Goal: Transaction & Acquisition: Obtain resource

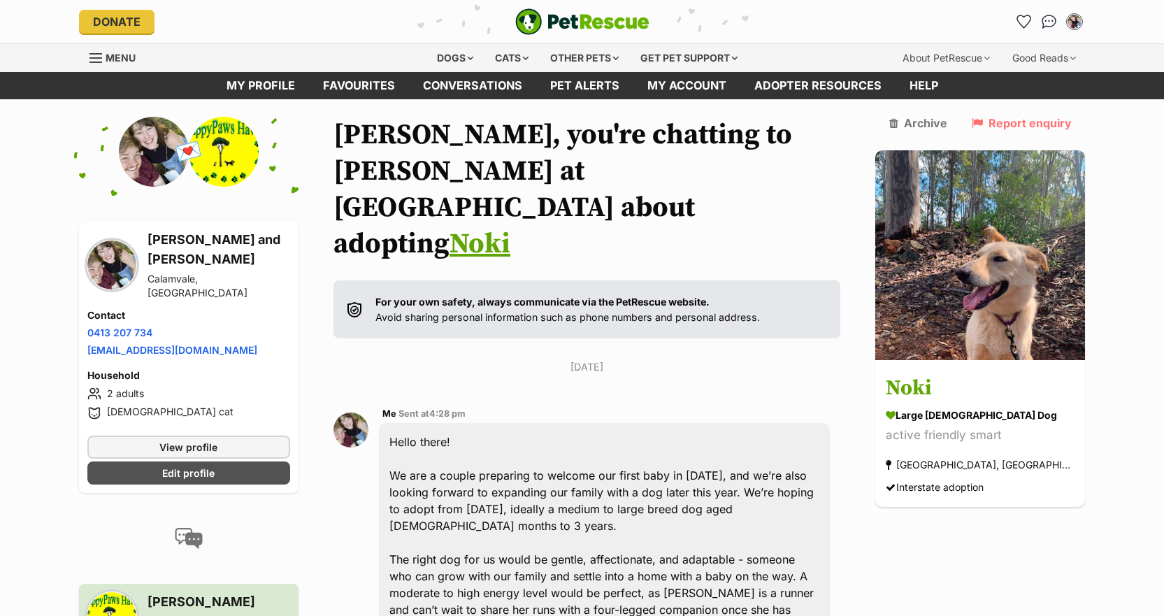
click at [115, 55] on span "Menu" at bounding box center [121, 58] width 30 height 12
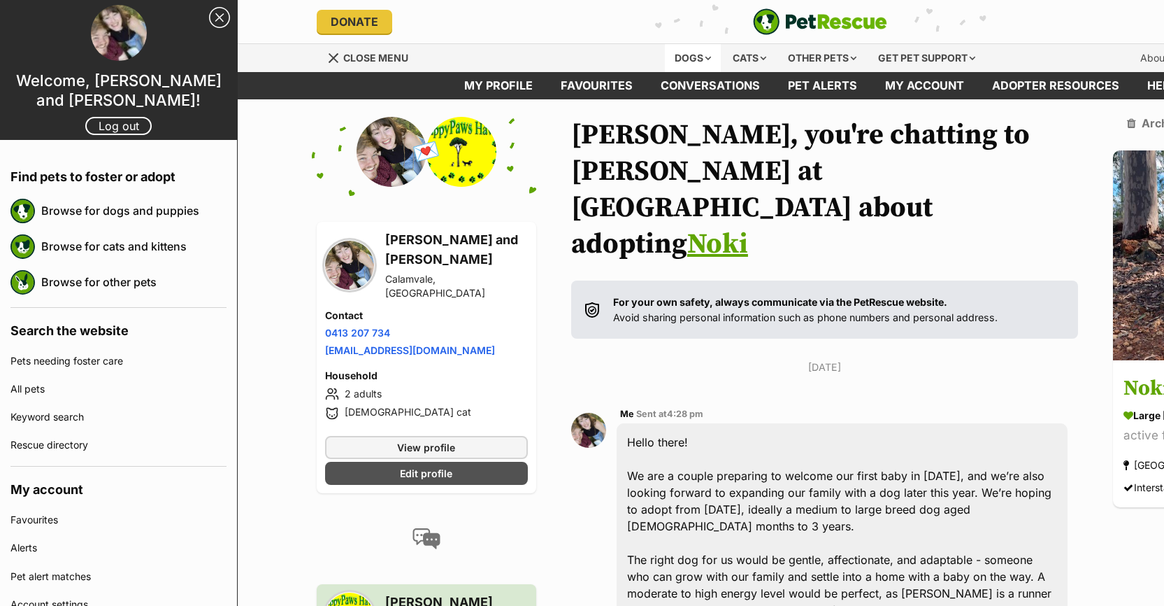
click at [681, 61] on div "Dogs" at bounding box center [693, 58] width 56 height 28
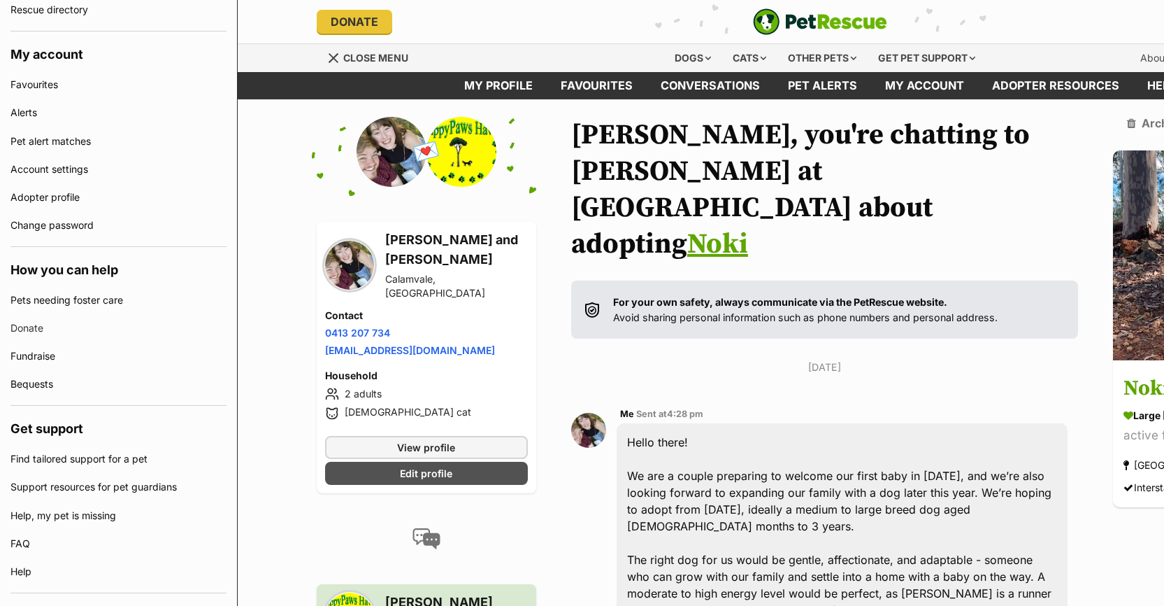
scroll to position [434, 0]
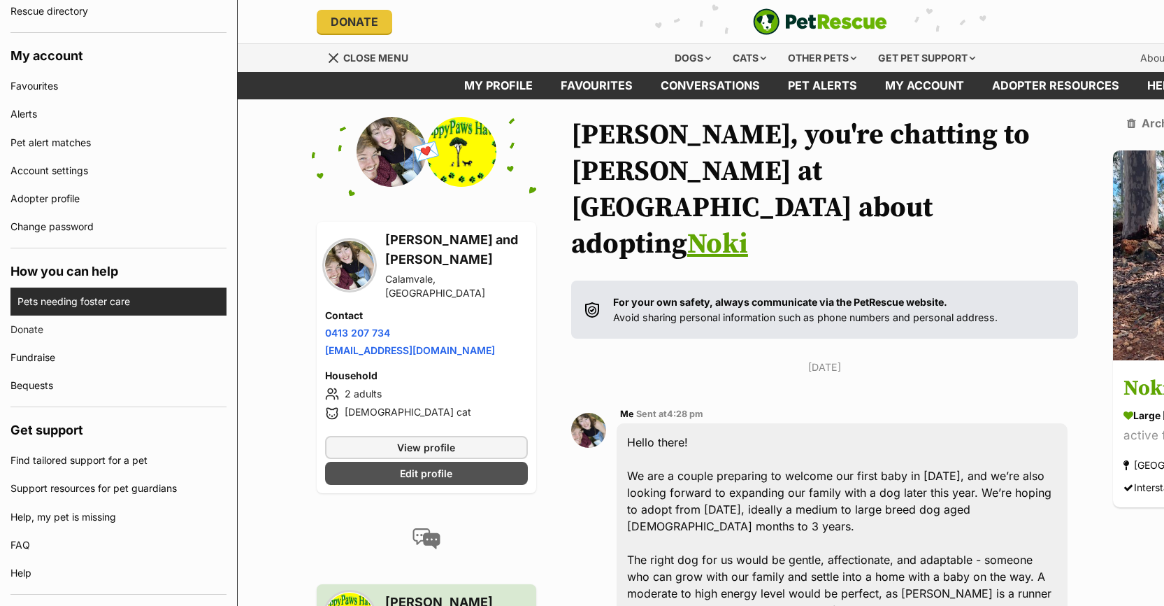
click at [74, 301] on link "Pets needing foster care" at bounding box center [121, 301] width 209 height 28
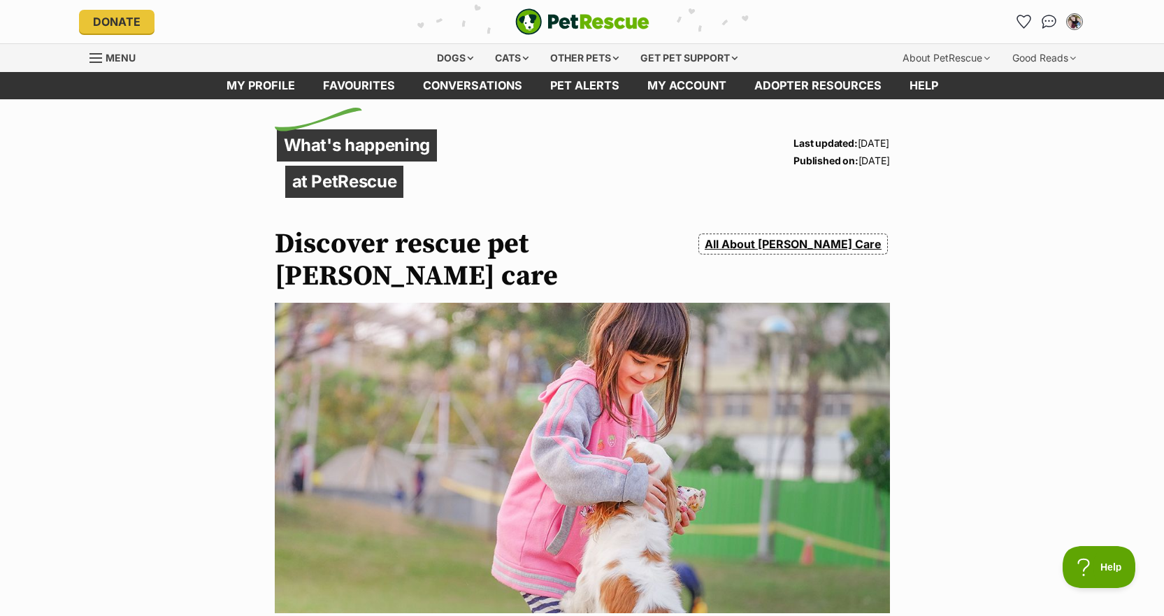
click at [103, 51] on link "Menu" at bounding box center [118, 56] width 56 height 25
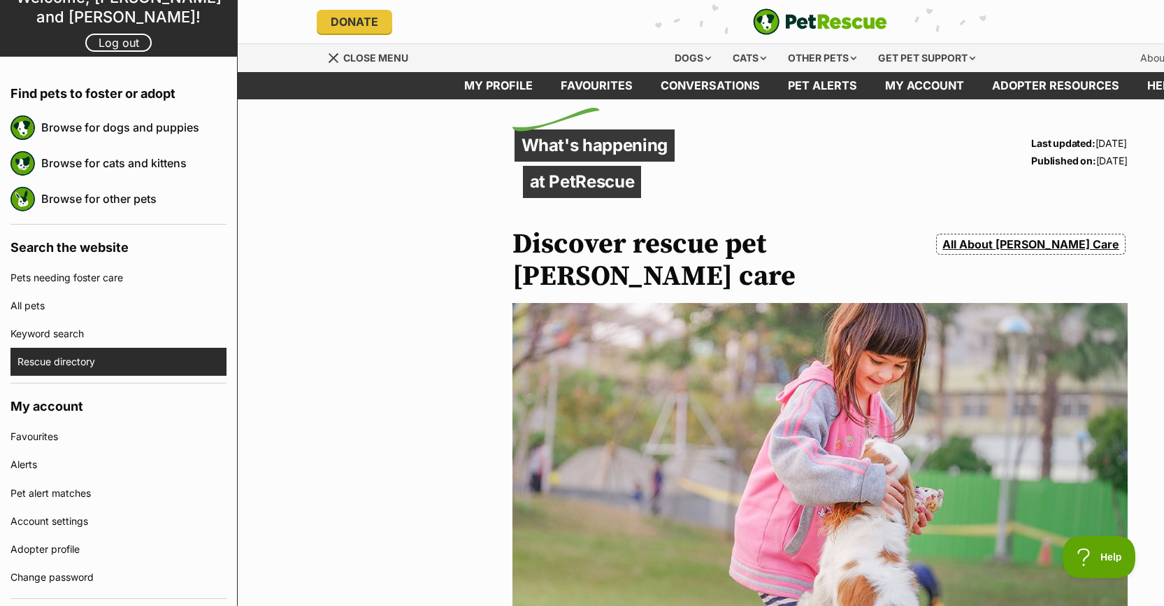
scroll to position [156, 0]
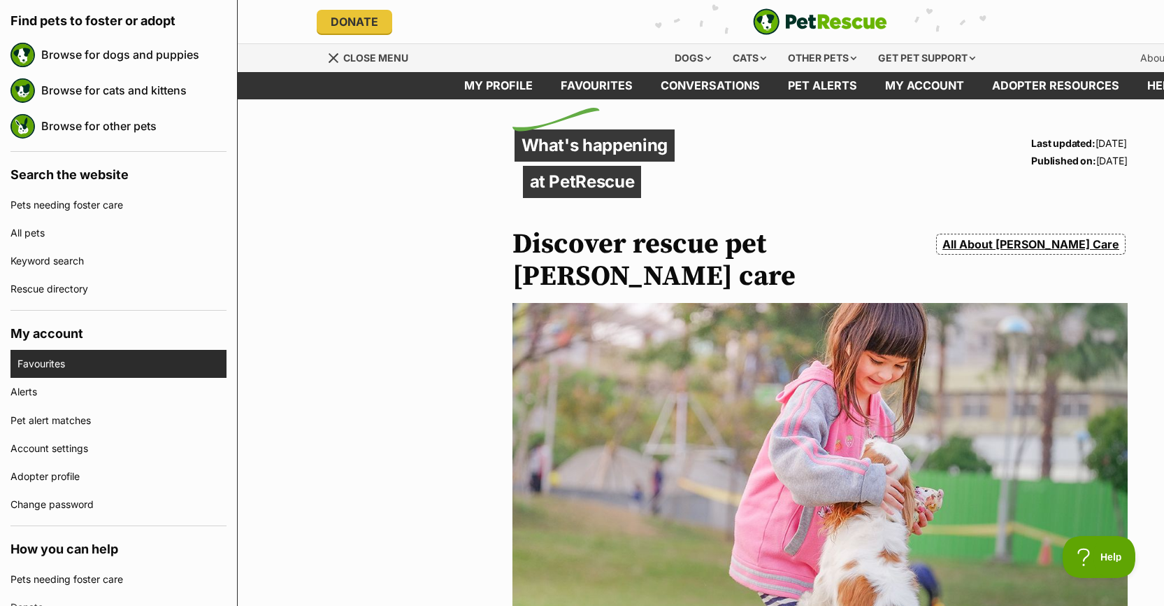
click at [85, 360] on link "Favourites" at bounding box center [121, 364] width 209 height 28
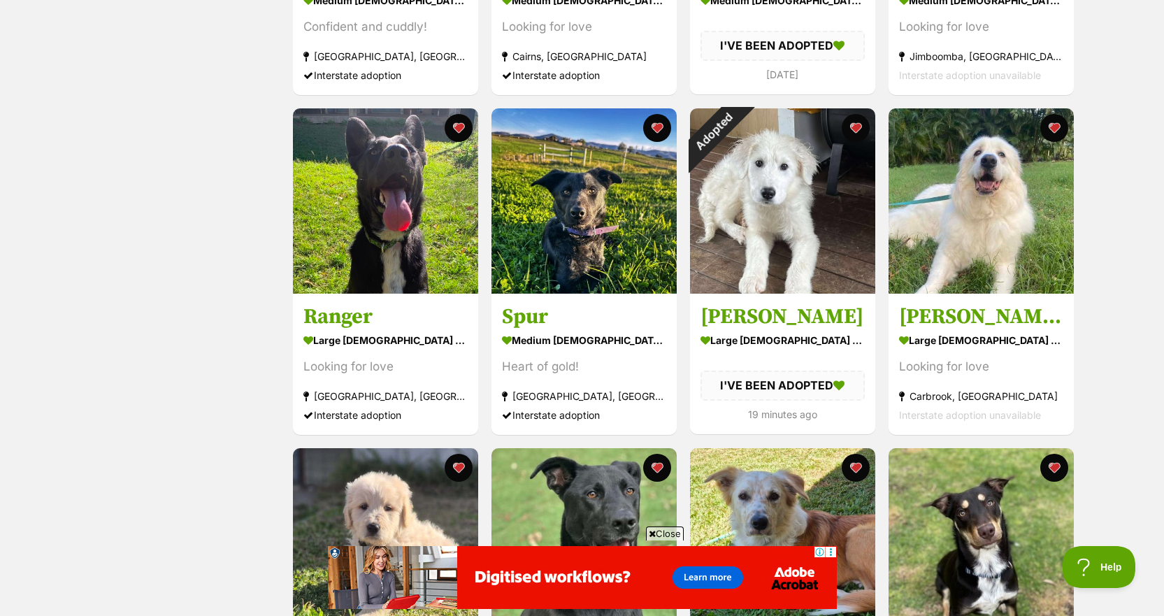
scroll to position [862, 0]
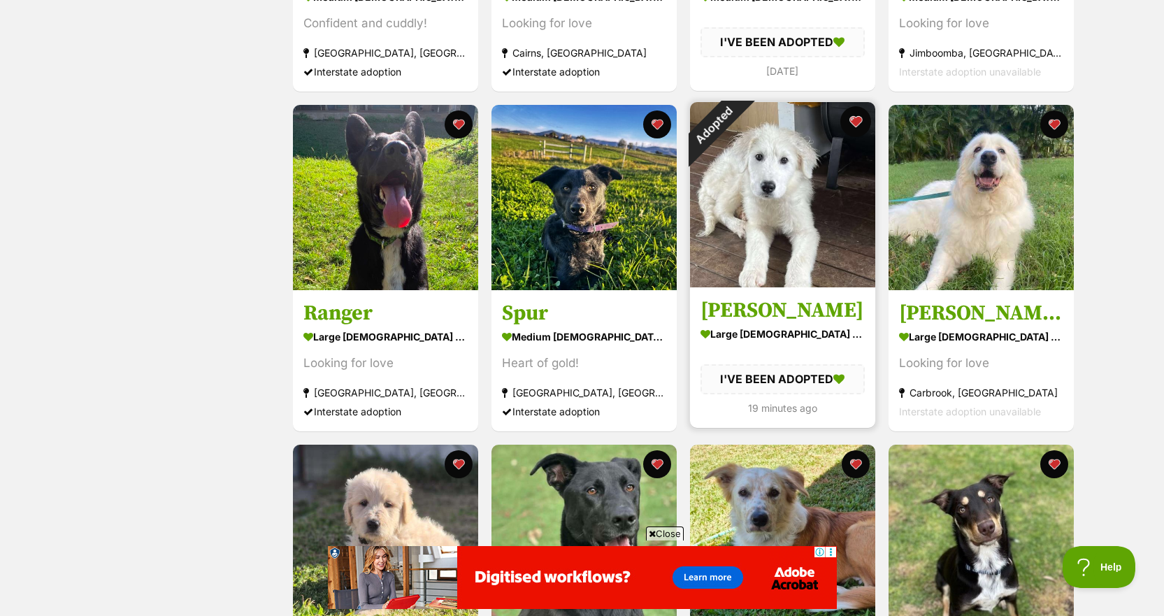
click at [854, 124] on button "favourite" at bounding box center [856, 121] width 31 height 31
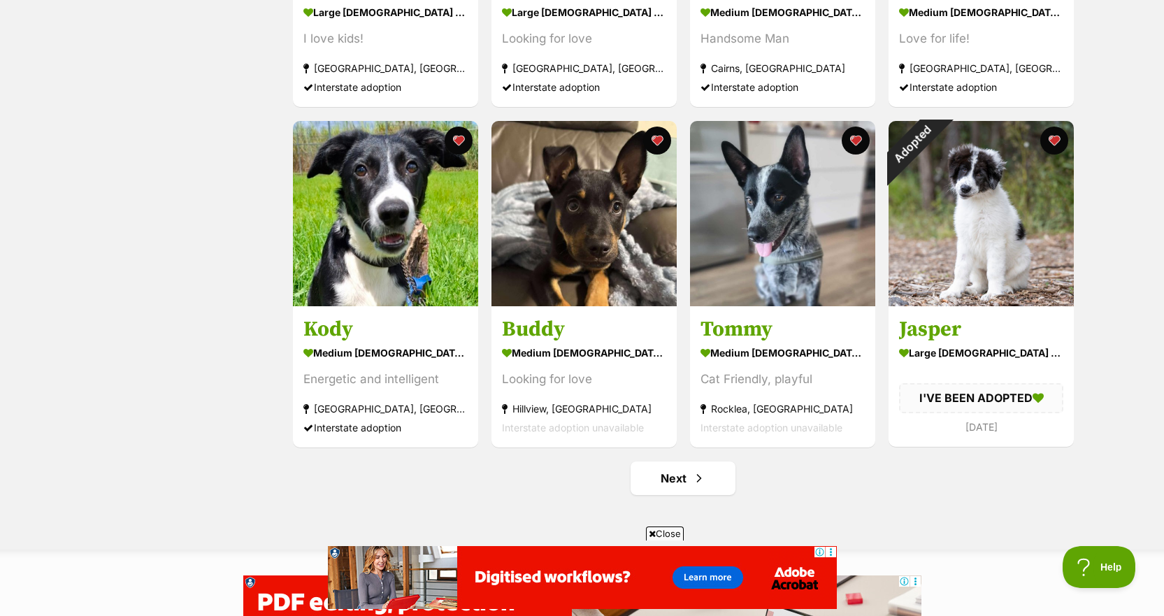
scroll to position [1517, 0]
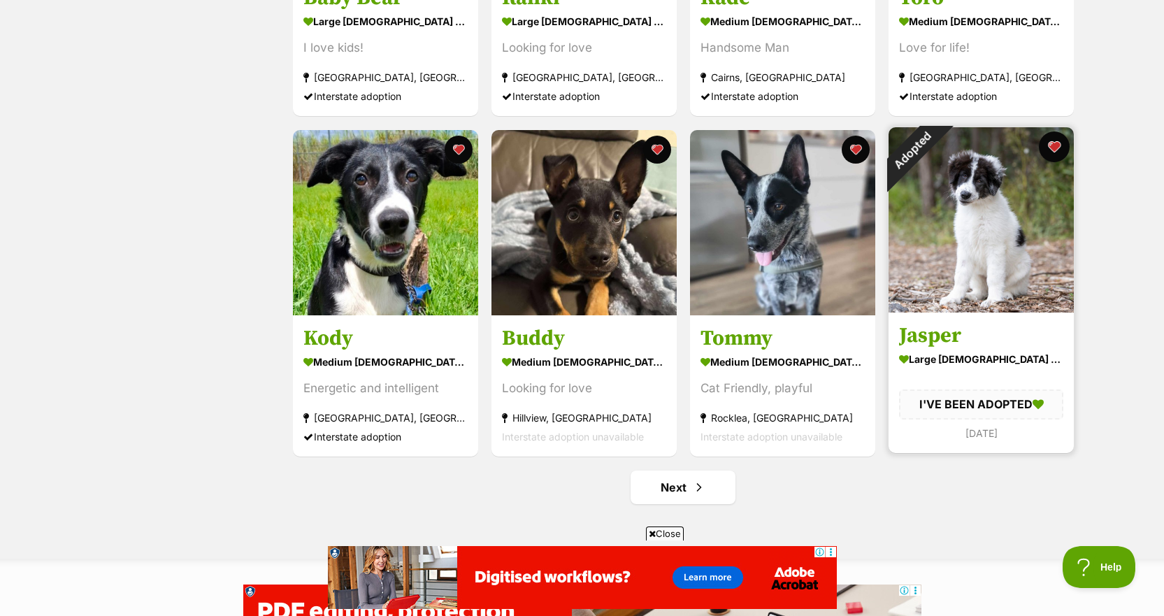
click at [1054, 151] on button "favourite" at bounding box center [1054, 146] width 31 height 31
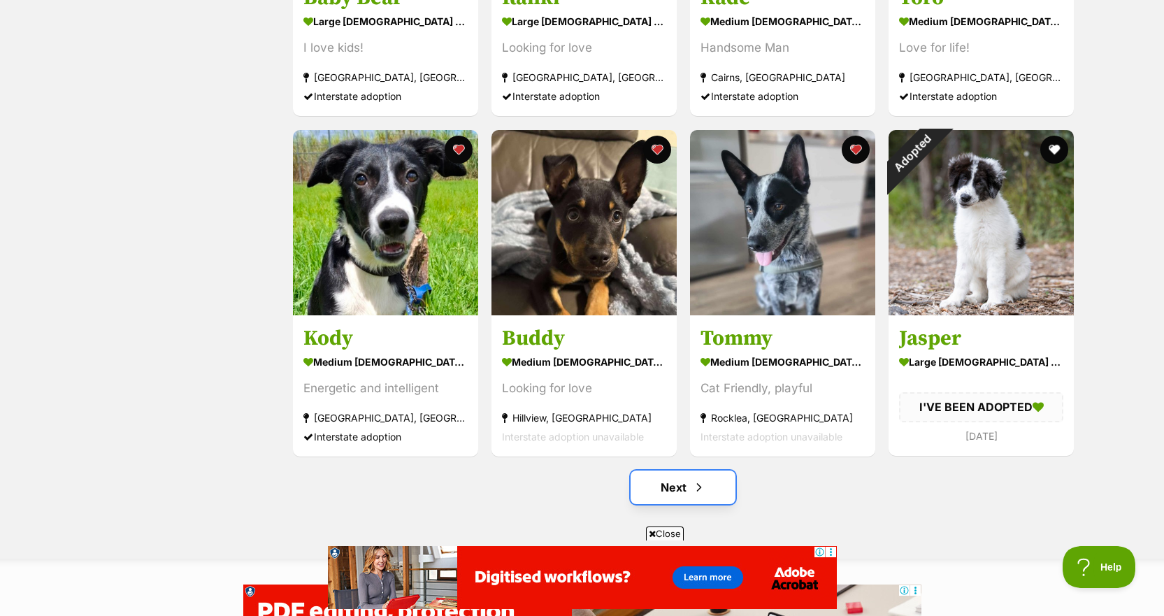
click at [719, 497] on link "Next" at bounding box center [683, 488] width 105 height 34
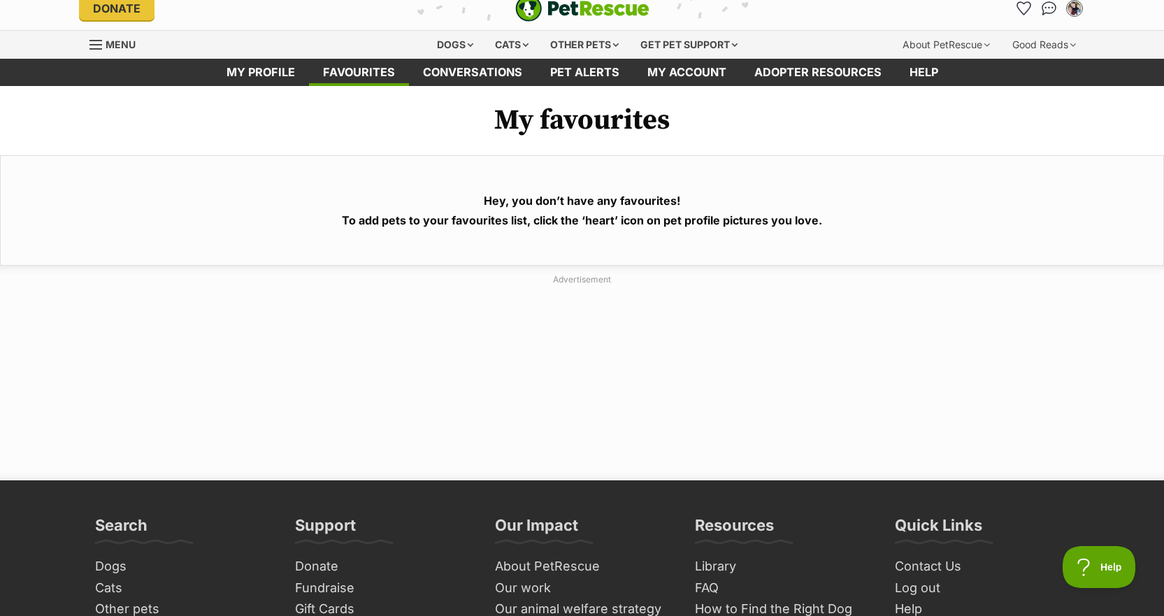
scroll to position [14, 0]
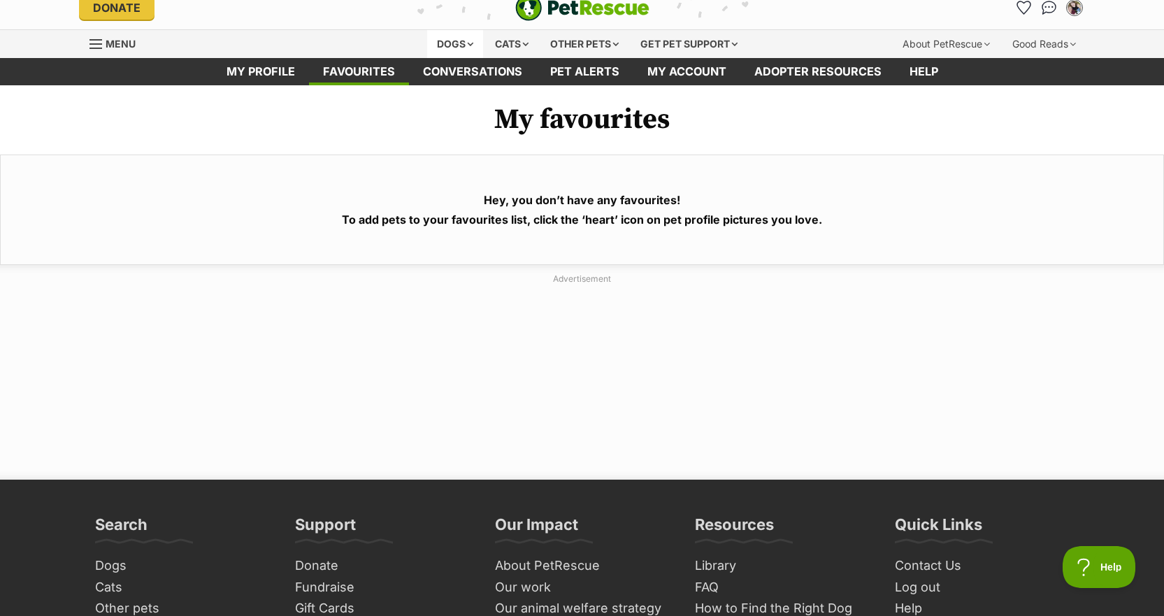
click at [449, 36] on div "Dogs" at bounding box center [455, 44] width 56 height 28
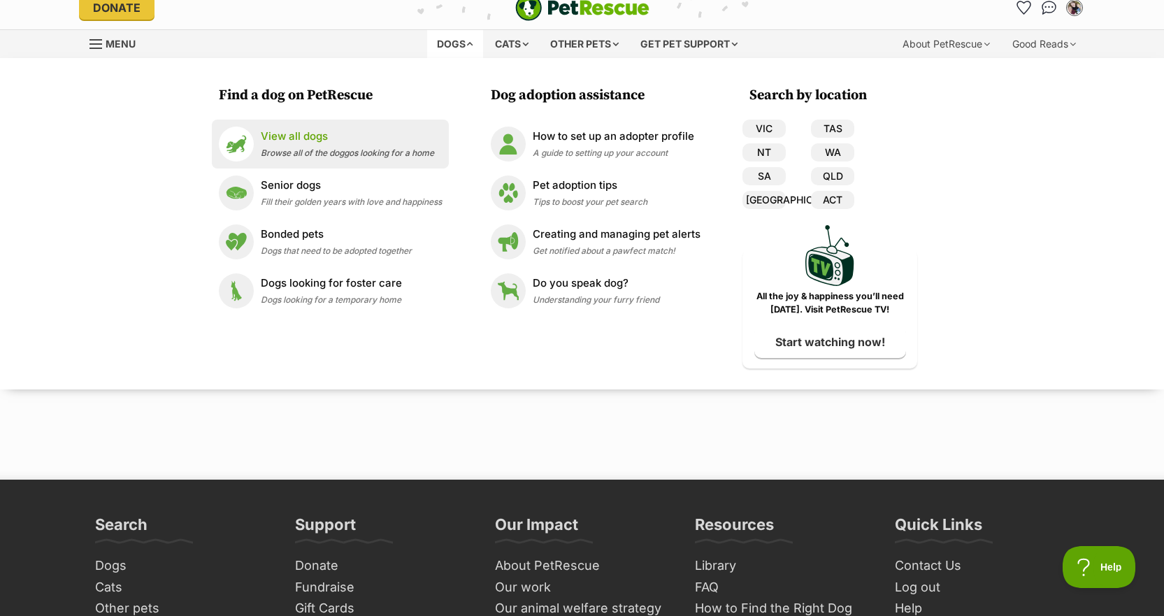
click at [363, 132] on p "View all dogs" at bounding box center [347, 137] width 173 height 16
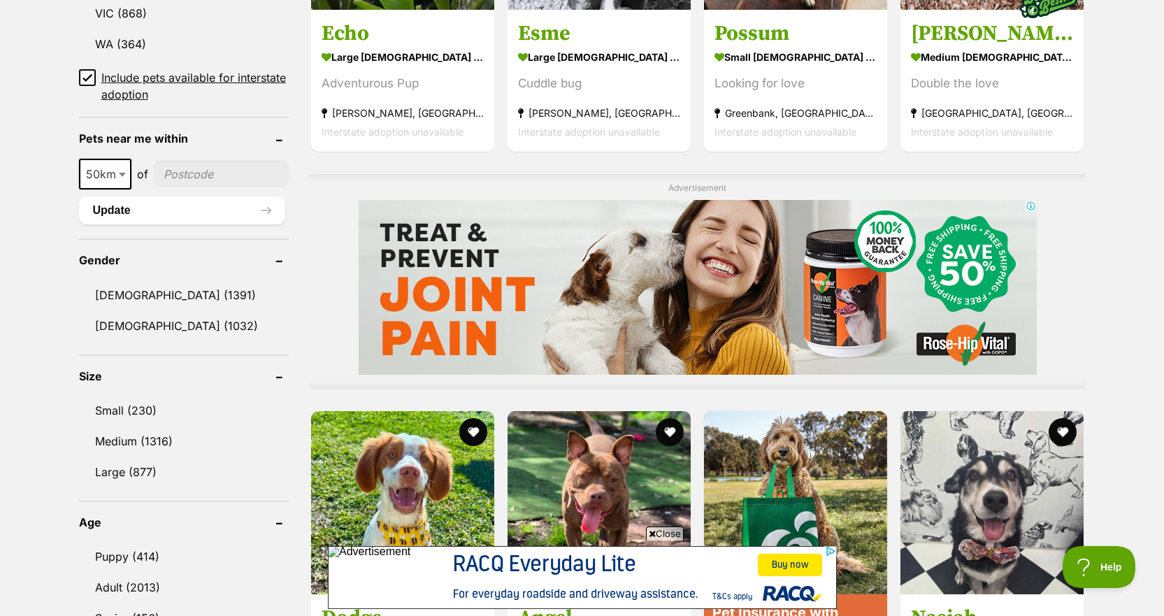
scroll to position [968, 0]
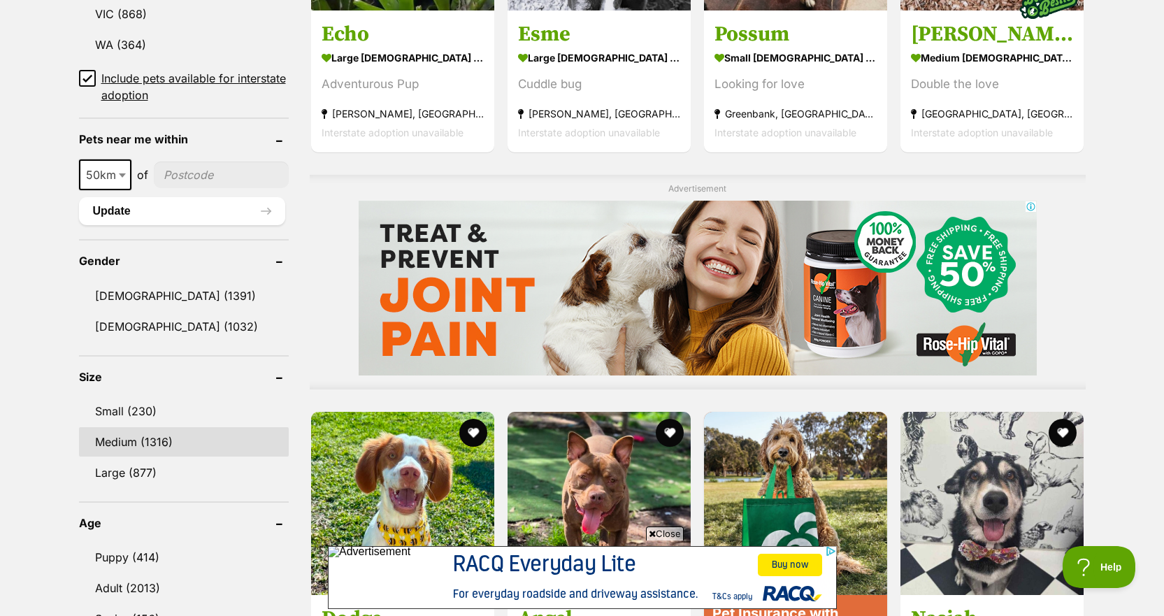
click at [110, 450] on link "Medium (1316)" at bounding box center [184, 441] width 210 height 29
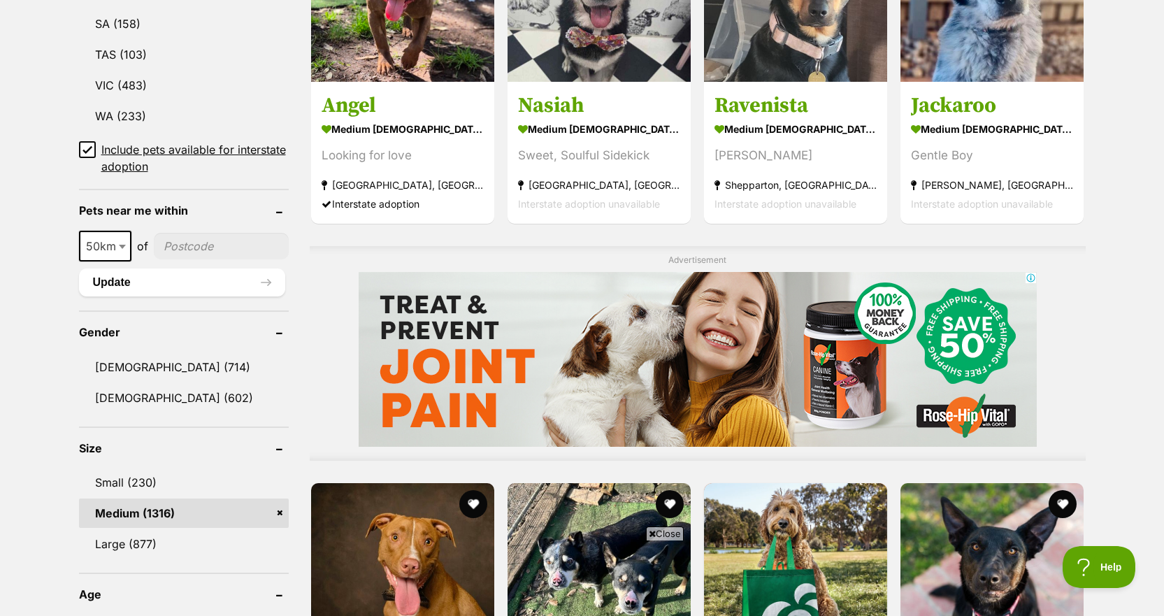
scroll to position [1023, 0]
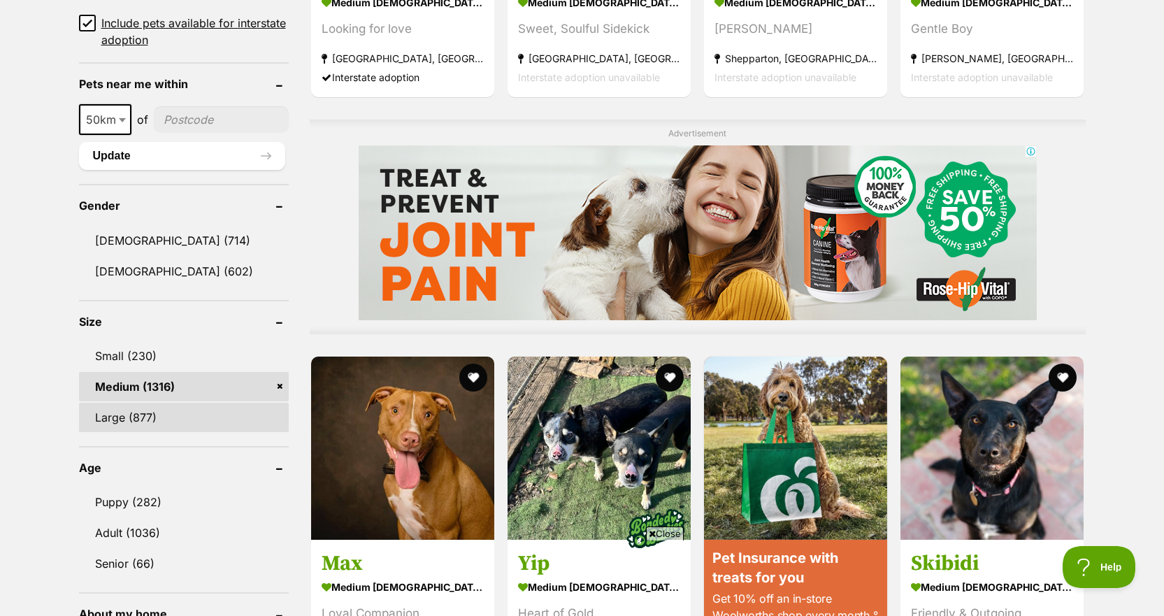
click at [154, 428] on link "Large (877)" at bounding box center [184, 417] width 210 height 29
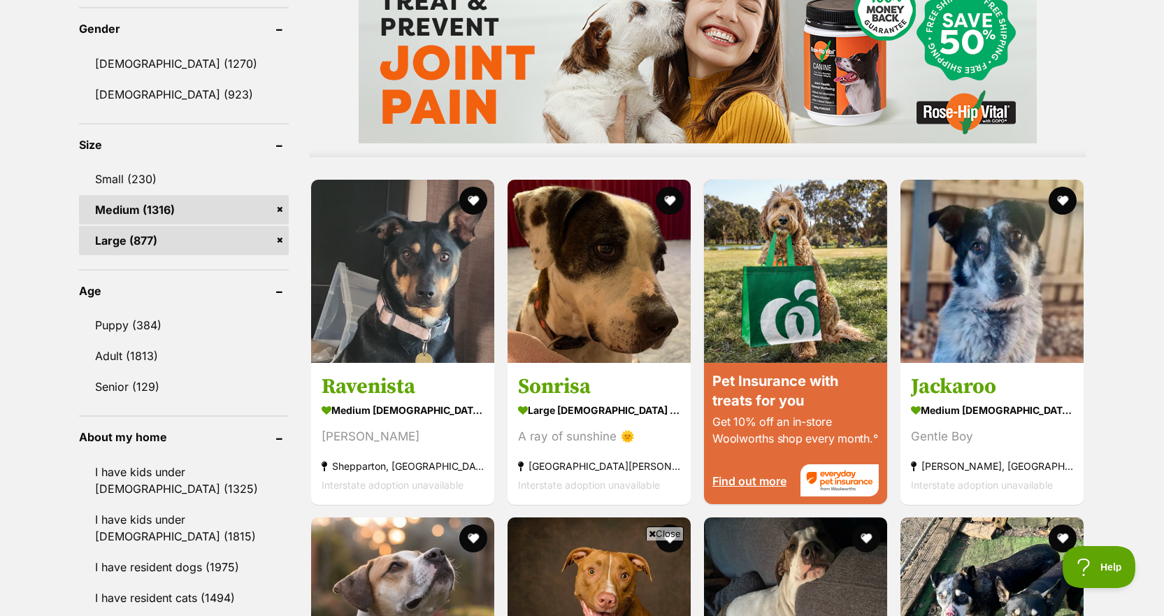
scroll to position [1201, 0]
click at [145, 327] on link "Puppy (384)" at bounding box center [184, 324] width 210 height 29
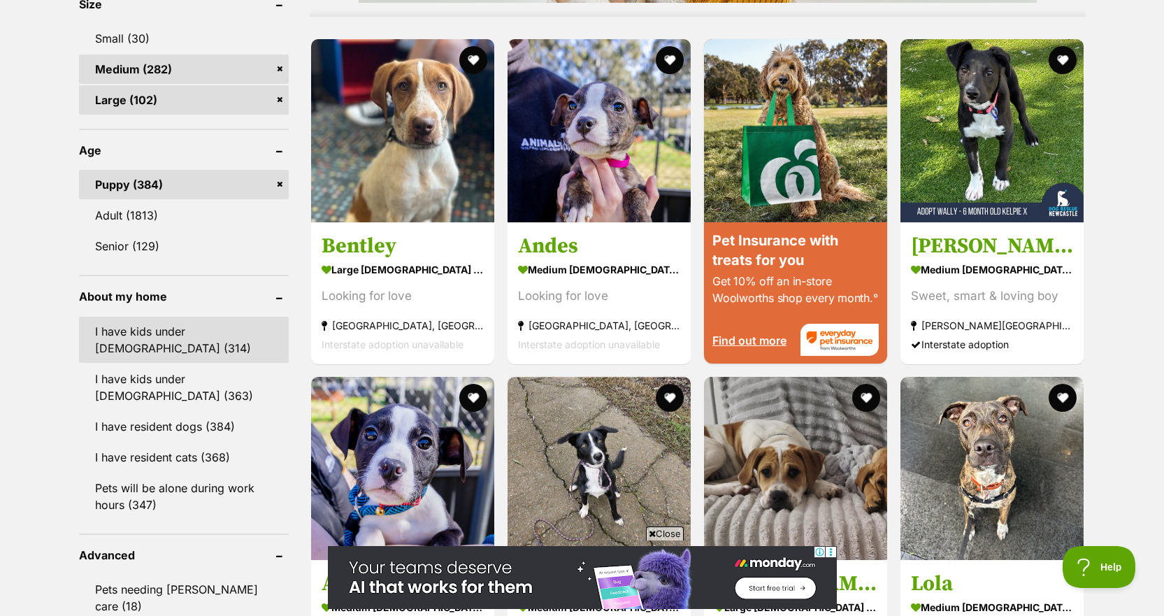
scroll to position [1340, 0]
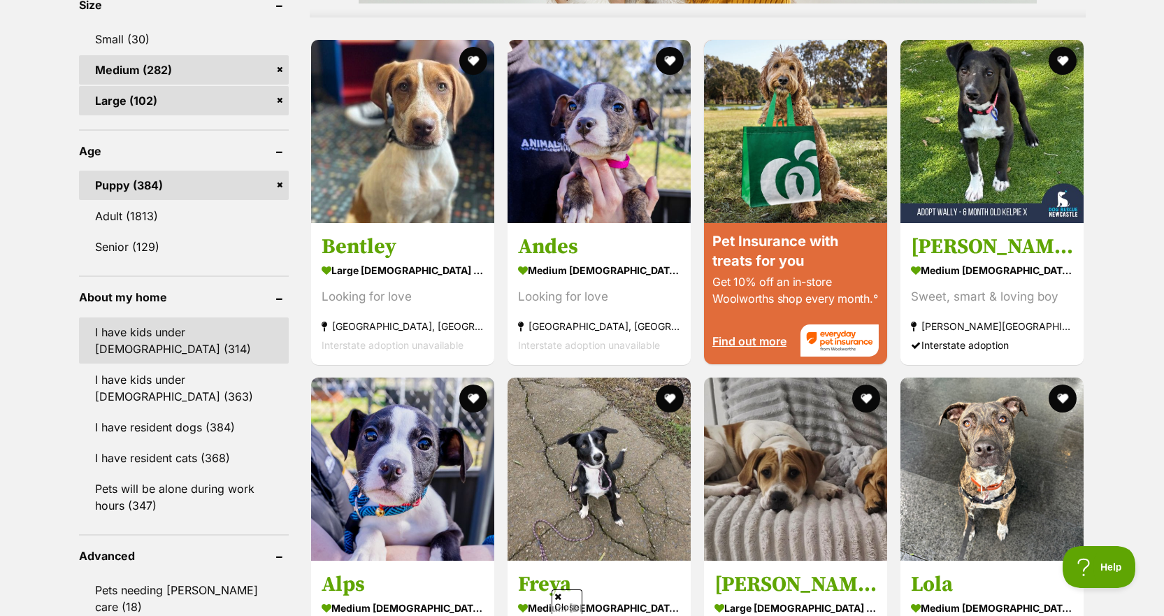
click at [194, 345] on link "I have kids under 5 years old (314)" at bounding box center [184, 341] width 210 height 46
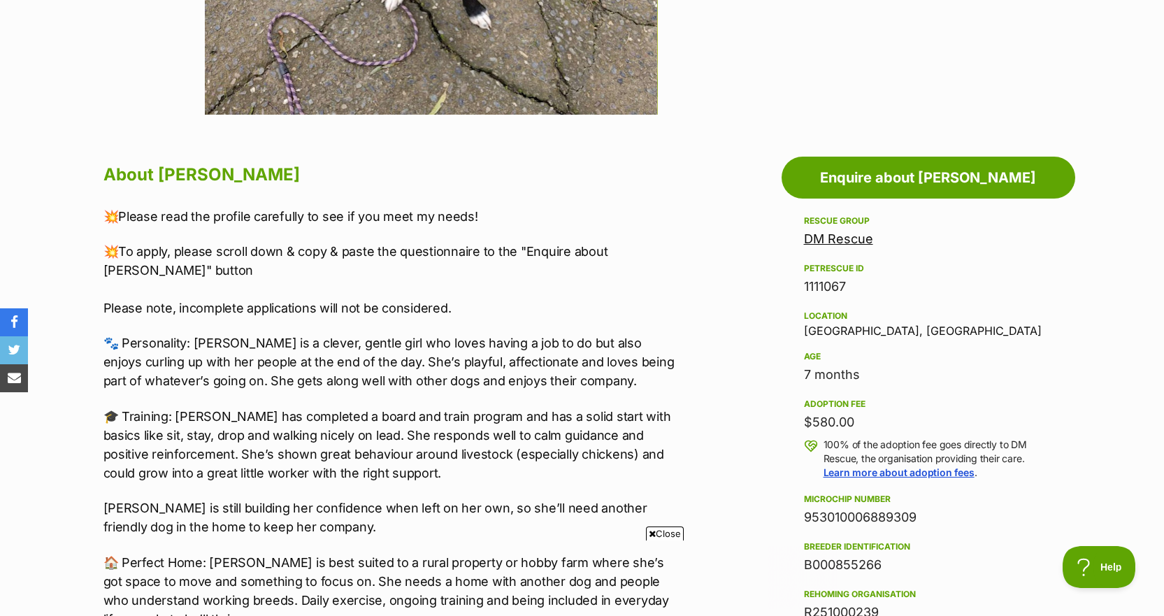
scroll to position [630, 0]
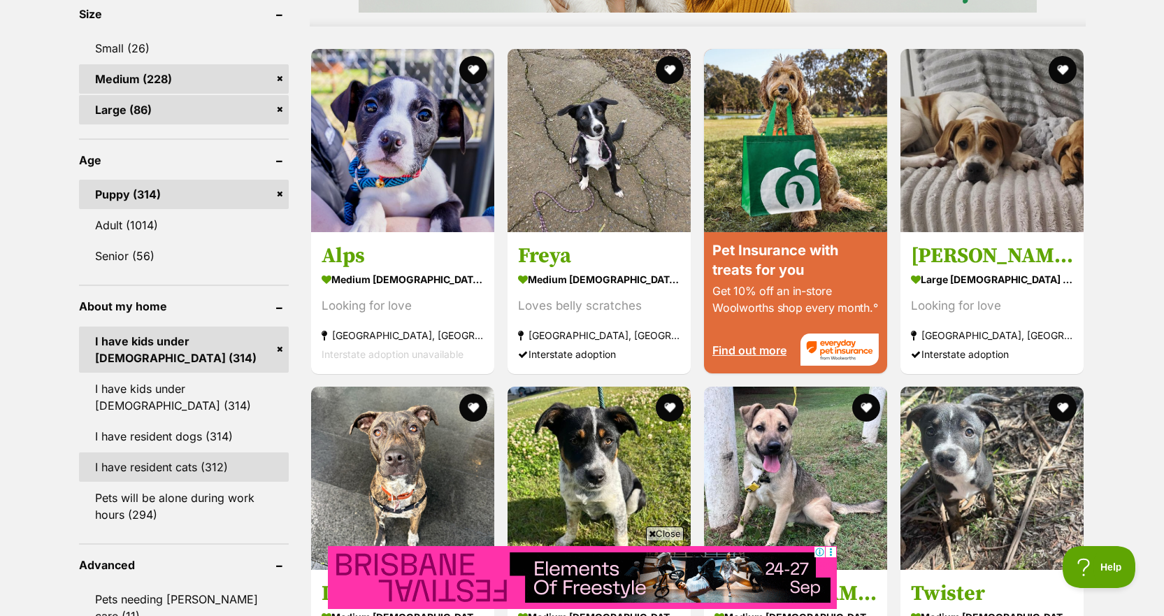
click at [192, 478] on link "I have resident cats (312)" at bounding box center [184, 466] width 210 height 29
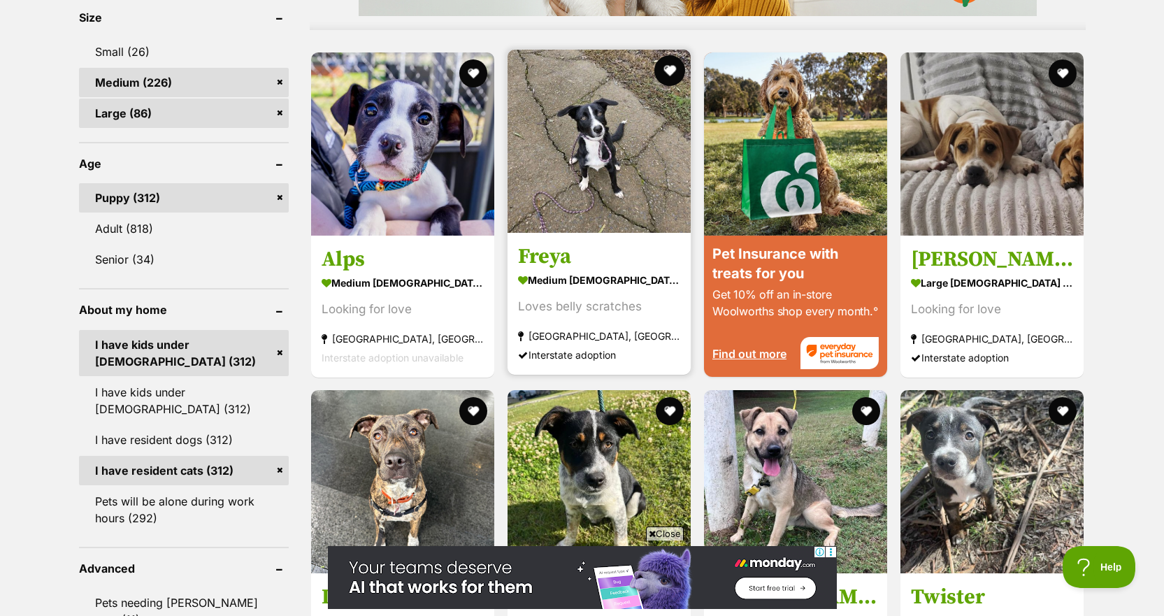
click at [674, 78] on button "favourite" at bounding box center [670, 70] width 31 height 31
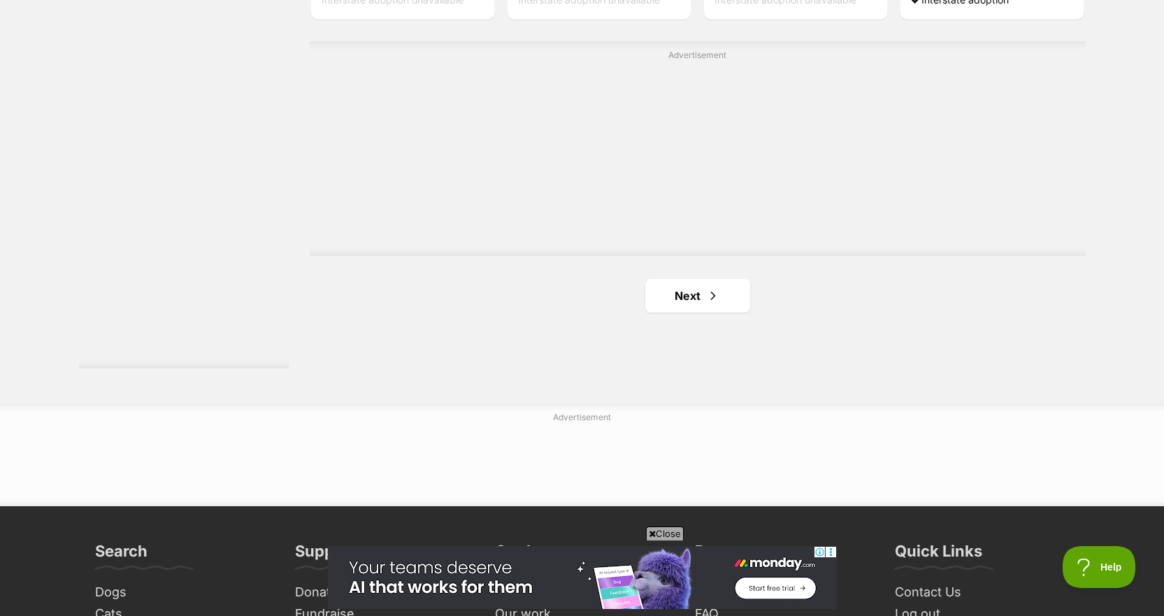
scroll to position [2509, 0]
click at [685, 286] on link "Next" at bounding box center [698, 295] width 105 height 34
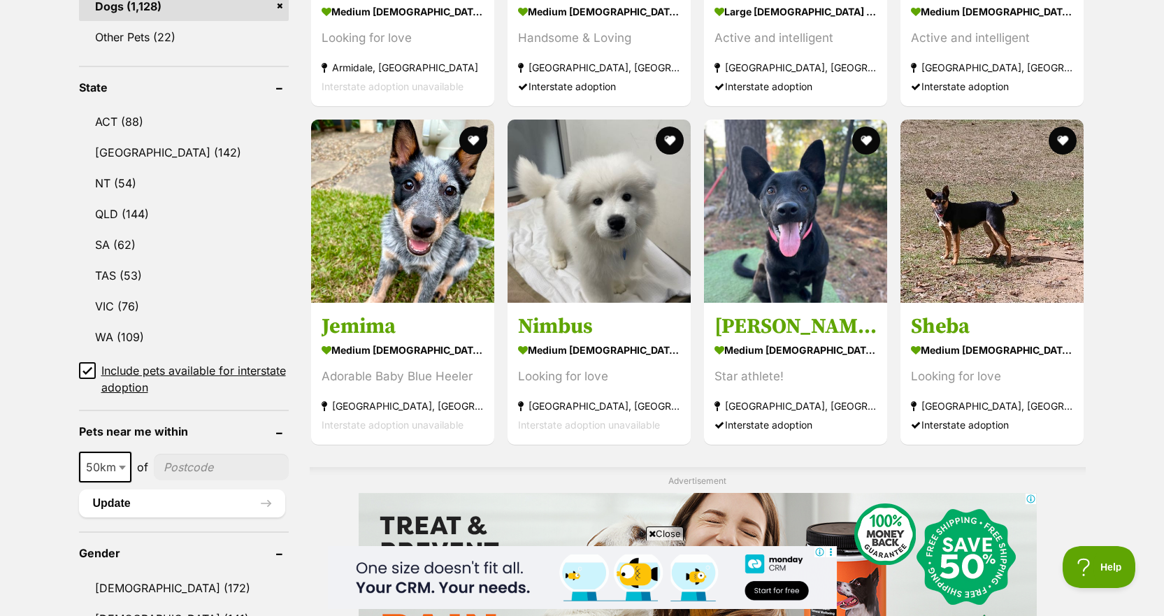
scroll to position [671, 0]
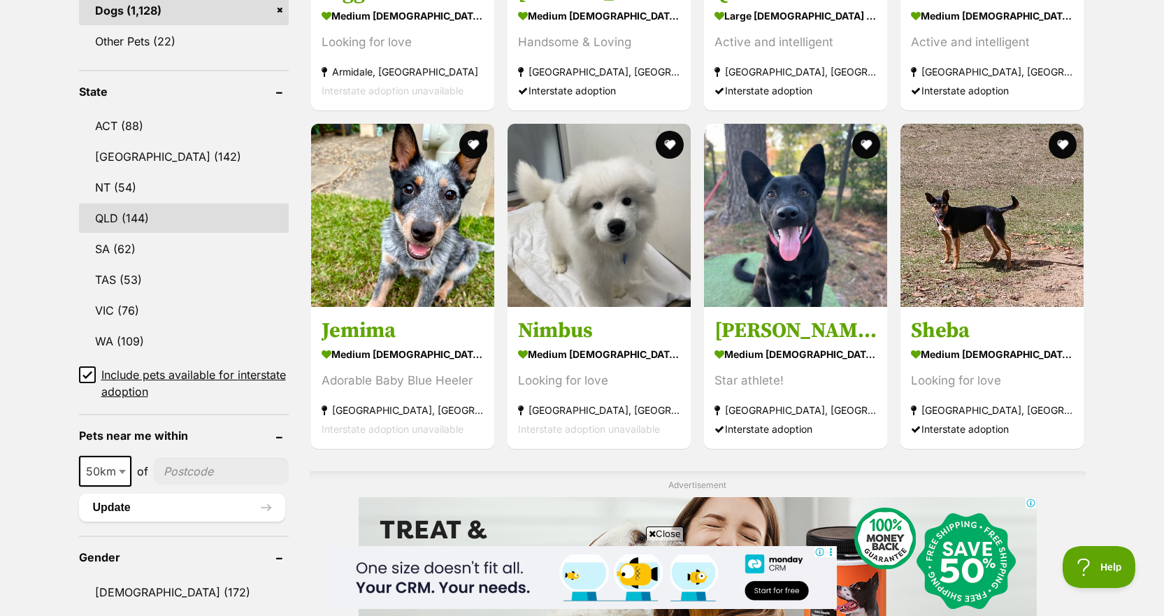
click at [135, 217] on link "QLD (144)" at bounding box center [184, 218] width 210 height 29
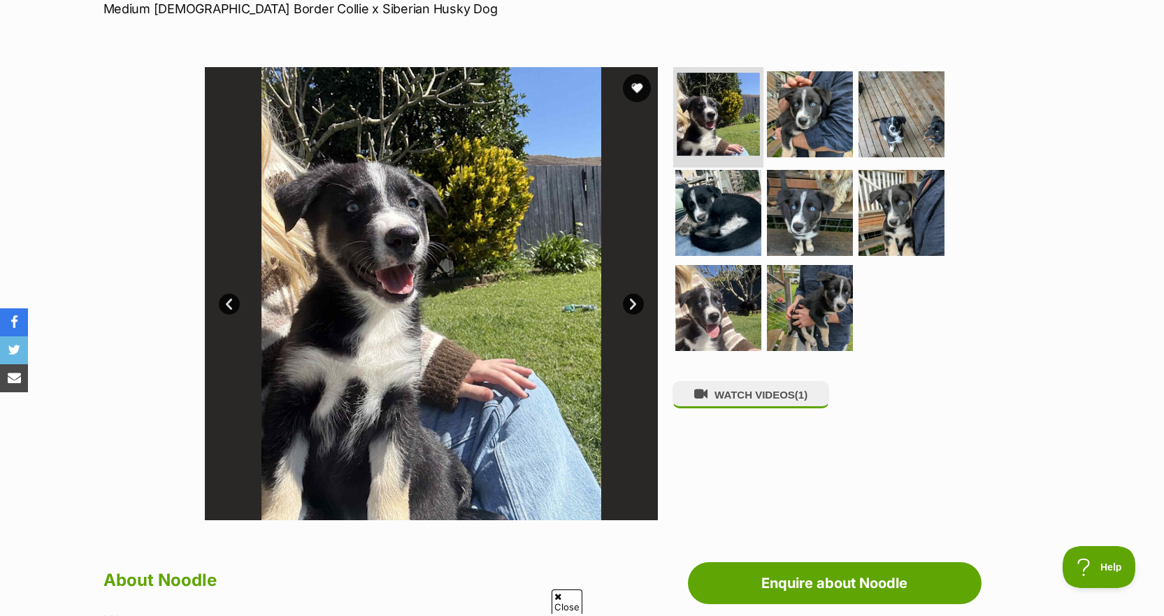
scroll to position [224, 0]
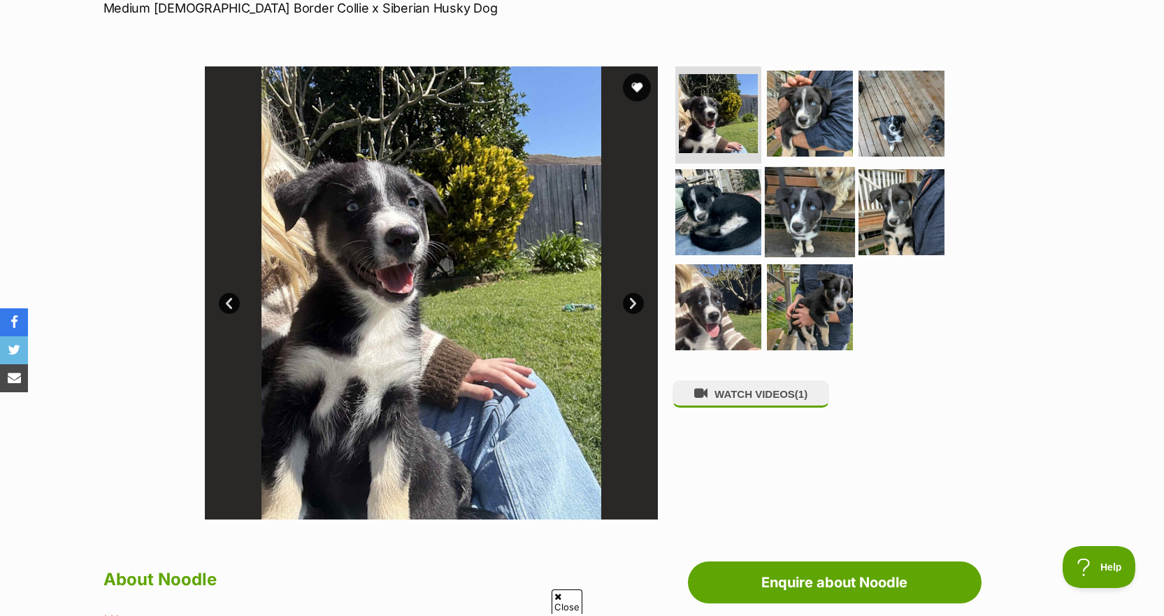
click at [782, 227] on img at bounding box center [810, 212] width 90 height 90
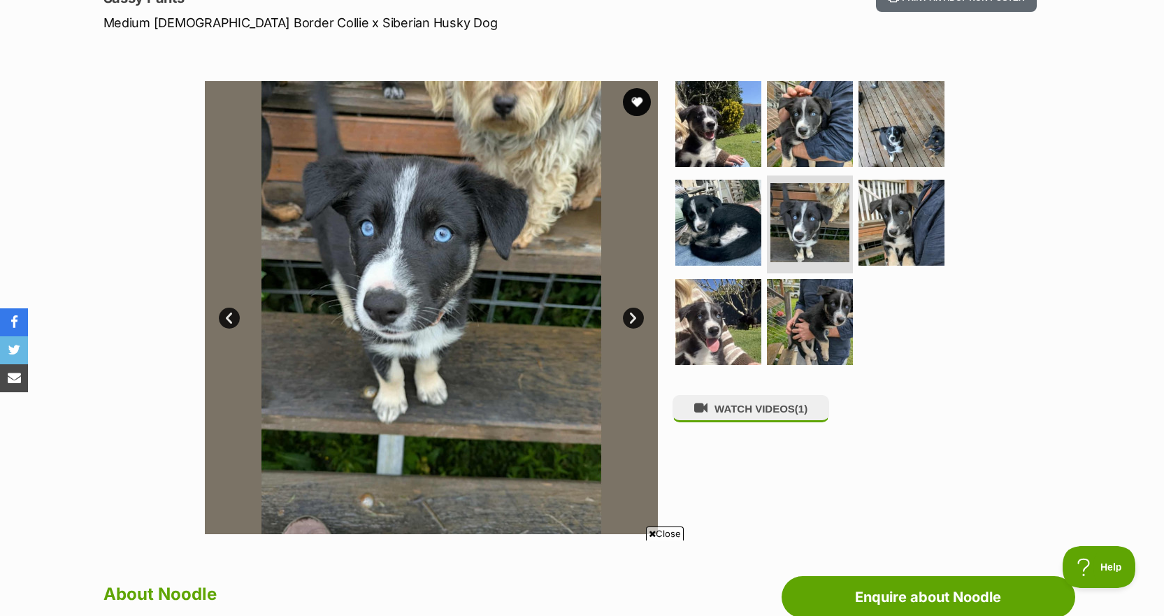
scroll to position [209, 0]
click at [639, 115] on button "favourite" at bounding box center [637, 102] width 31 height 31
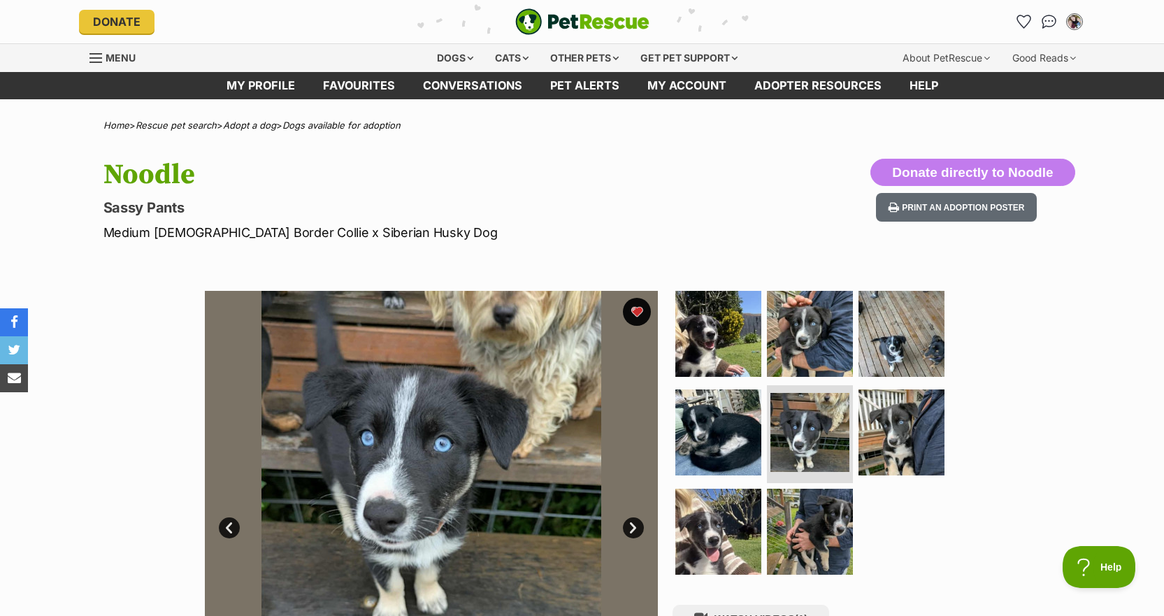
scroll to position [0, 0]
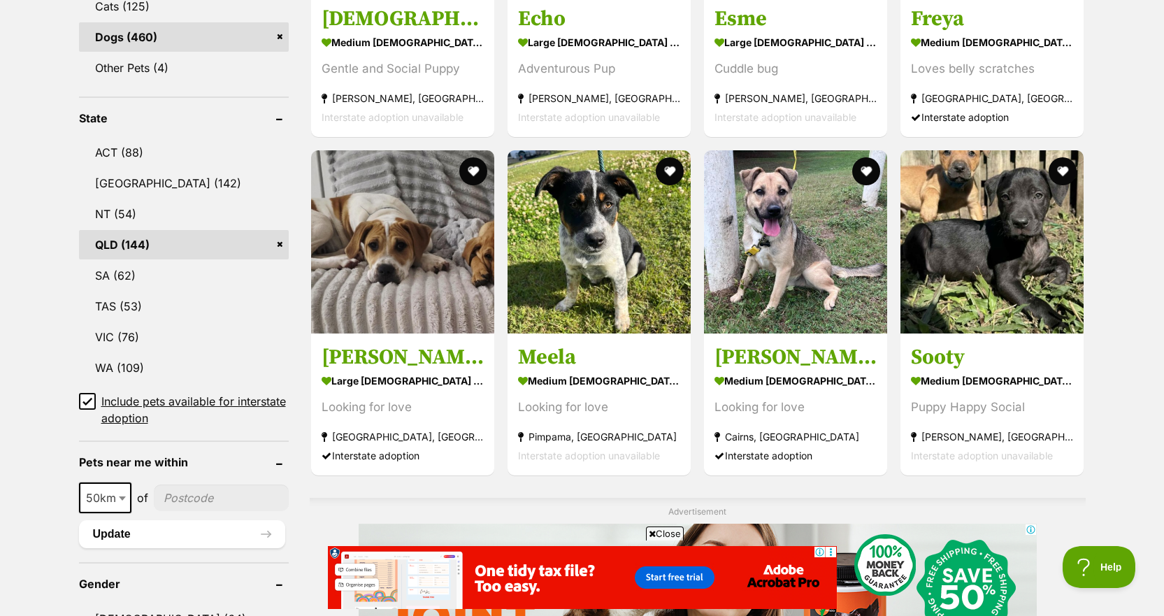
scroll to position [644, 0]
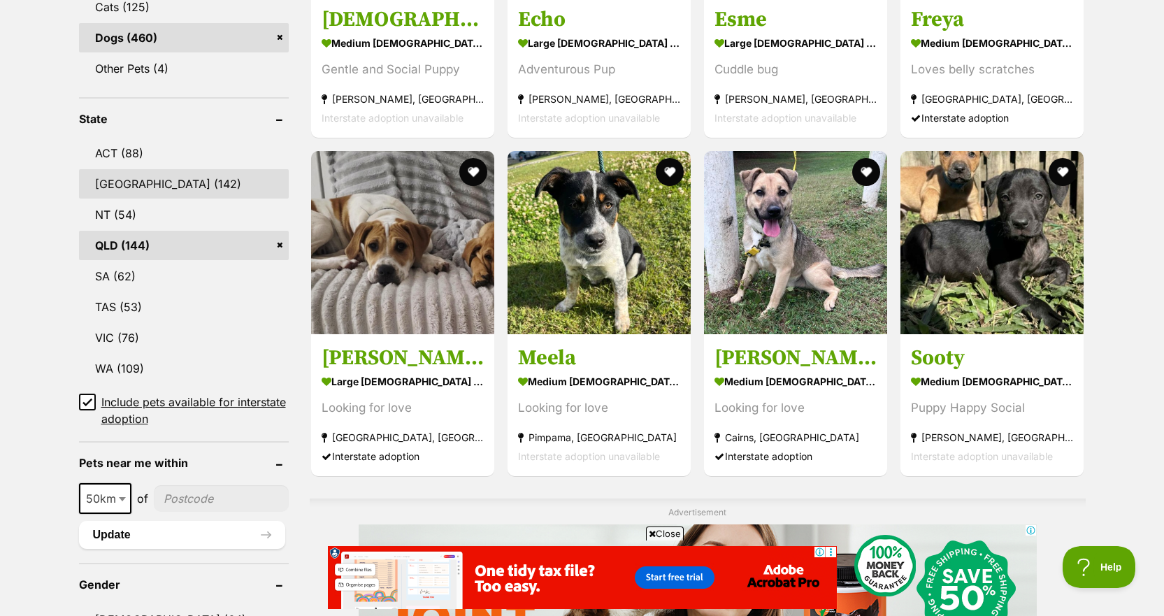
click at [189, 180] on link "[GEOGRAPHIC_DATA] (142)" at bounding box center [184, 183] width 210 height 29
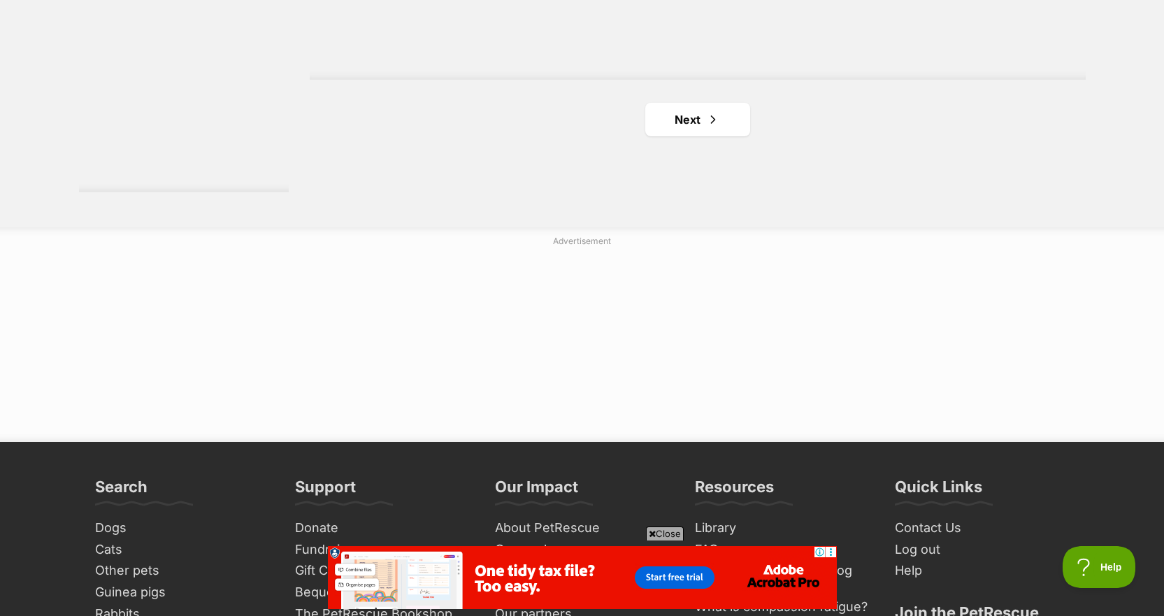
scroll to position [2729, 0]
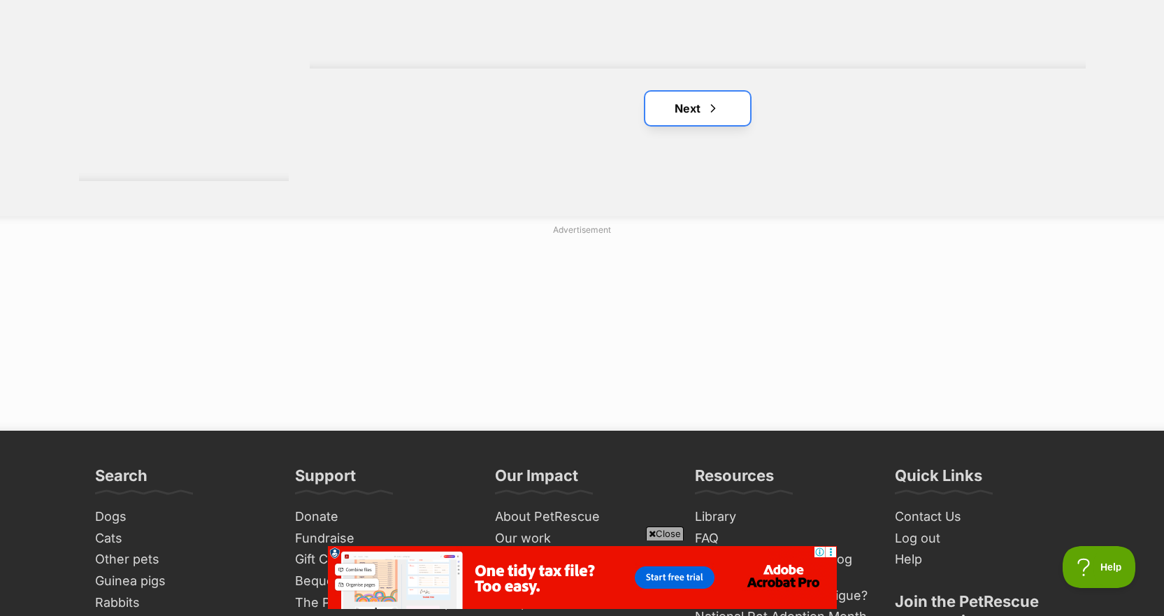
click at [737, 92] on link "Next" at bounding box center [698, 109] width 105 height 34
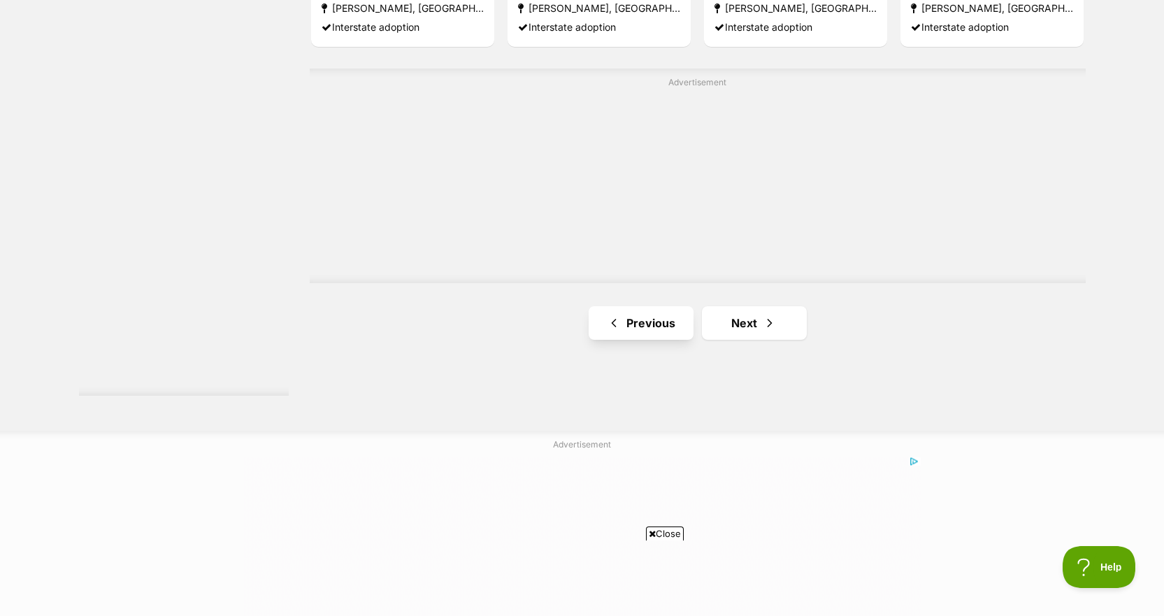
scroll to position [2515, 0]
click at [747, 306] on link "Next" at bounding box center [754, 323] width 105 height 34
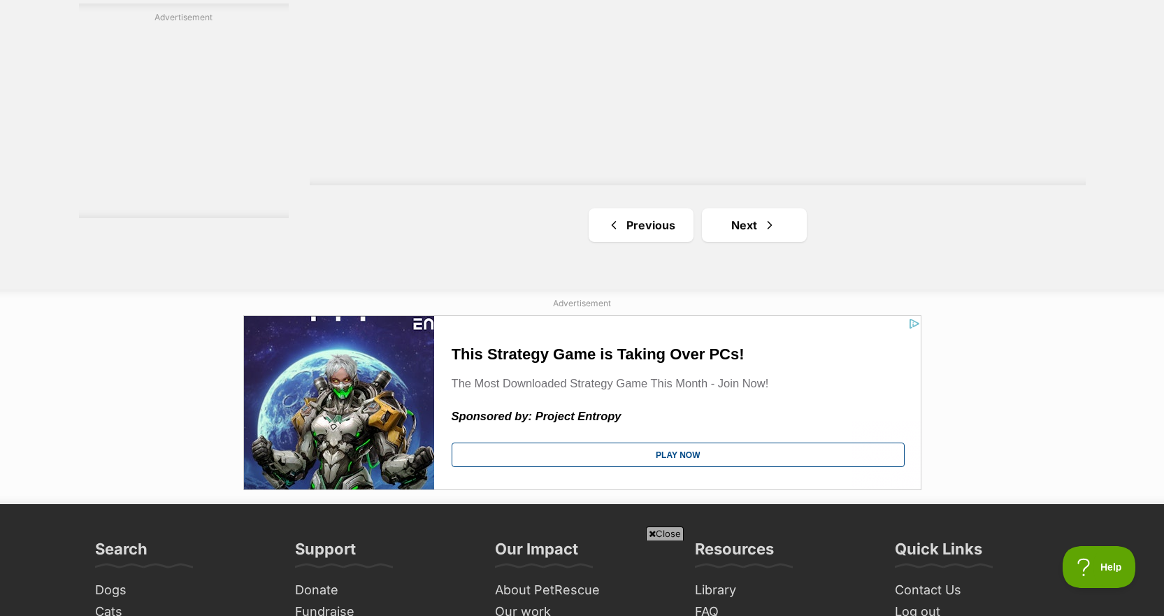
scroll to position [2613, 0]
click at [757, 208] on link "Next" at bounding box center [754, 225] width 105 height 34
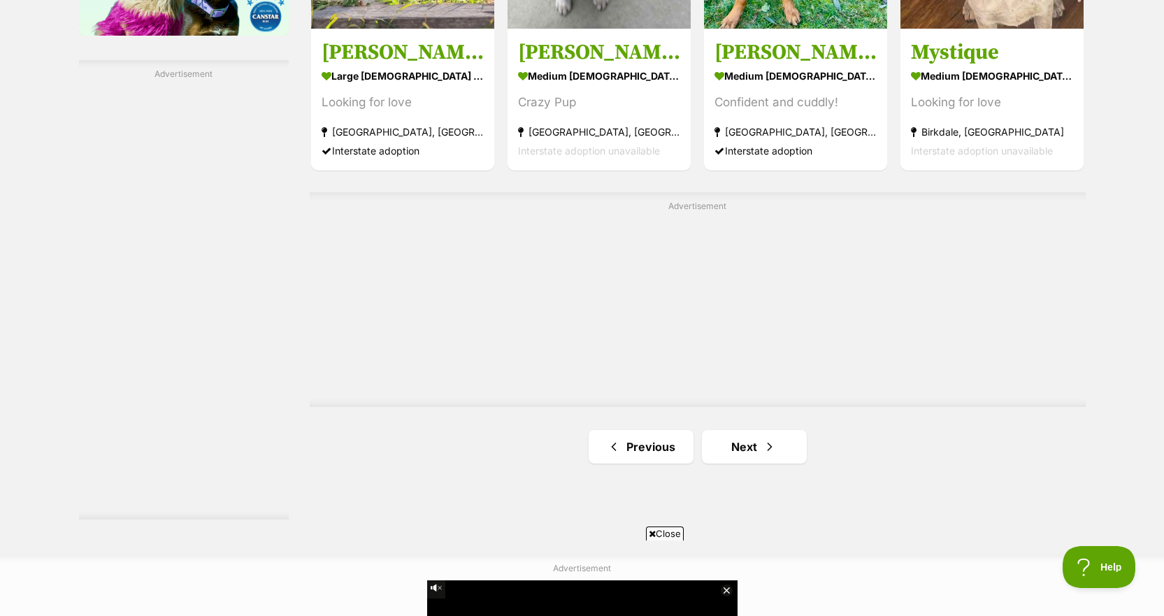
scroll to position [2394, 0]
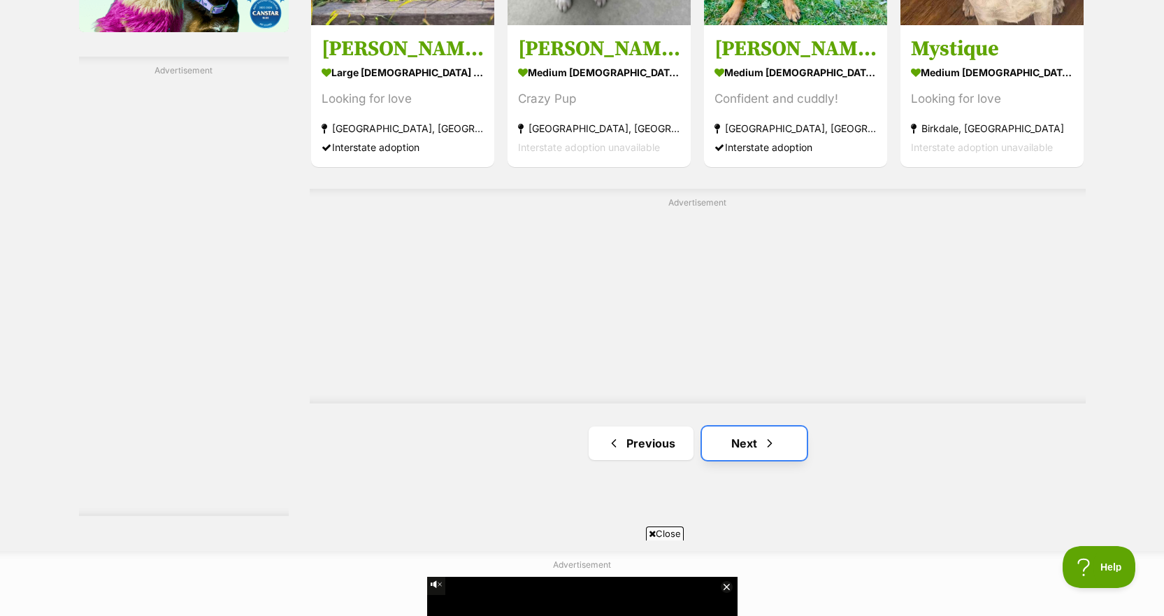
click at [767, 435] on span "Next page" at bounding box center [770, 443] width 14 height 17
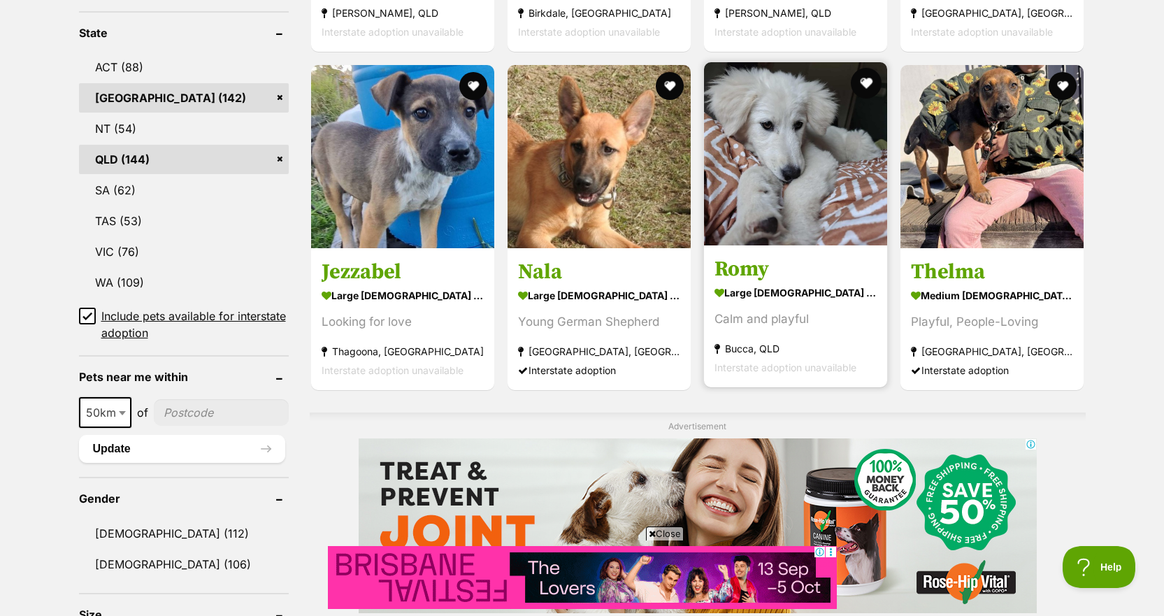
click at [860, 68] on button "favourite" at bounding box center [866, 83] width 31 height 31
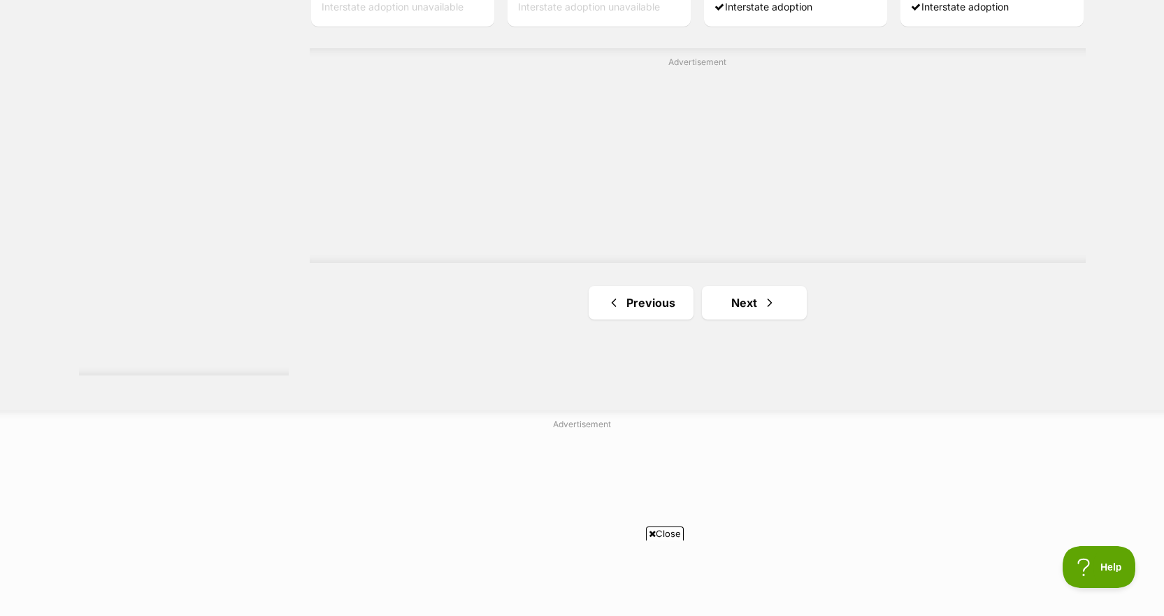
scroll to position [2535, 0]
click at [732, 285] on link "Next" at bounding box center [754, 302] width 105 height 34
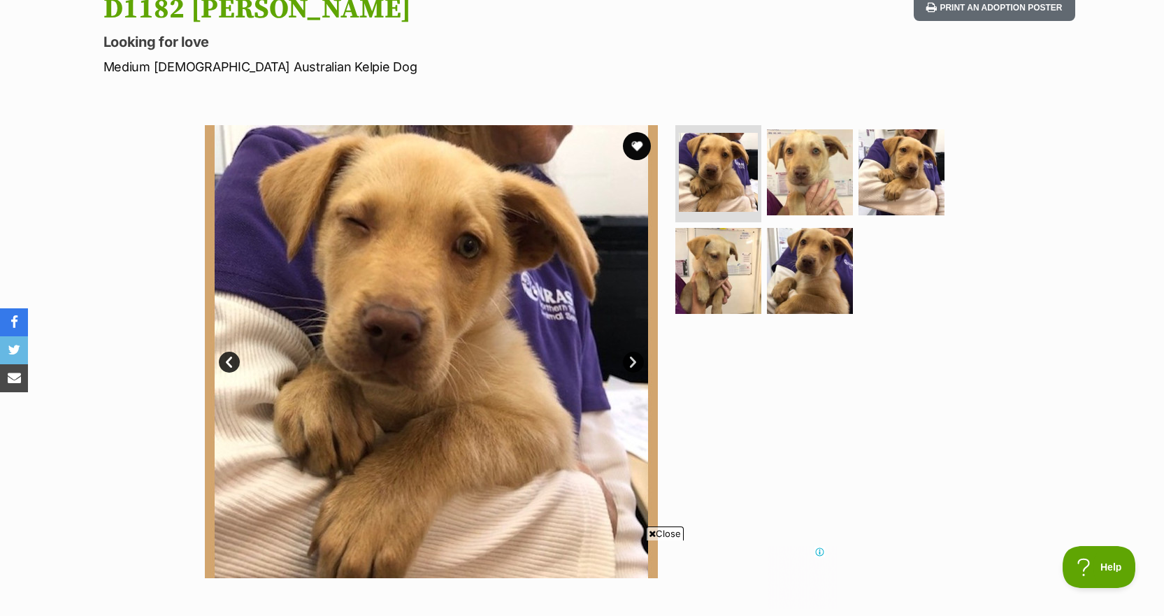
click at [633, 370] on link "Next" at bounding box center [633, 362] width 21 height 21
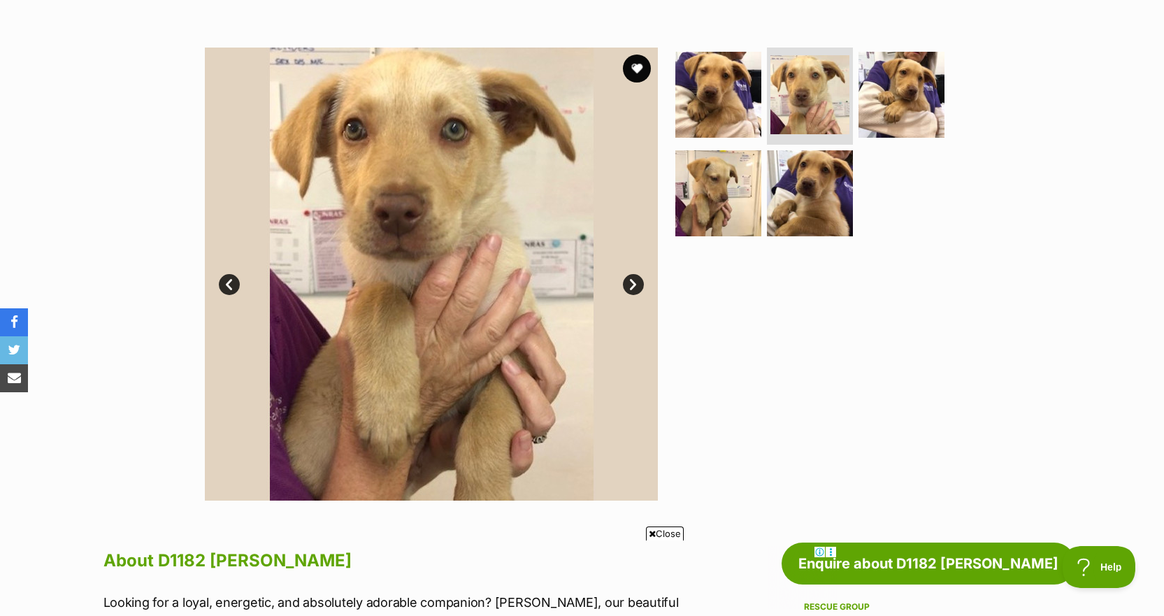
scroll to position [243, 0]
click at [630, 60] on button "favourite" at bounding box center [637, 69] width 31 height 31
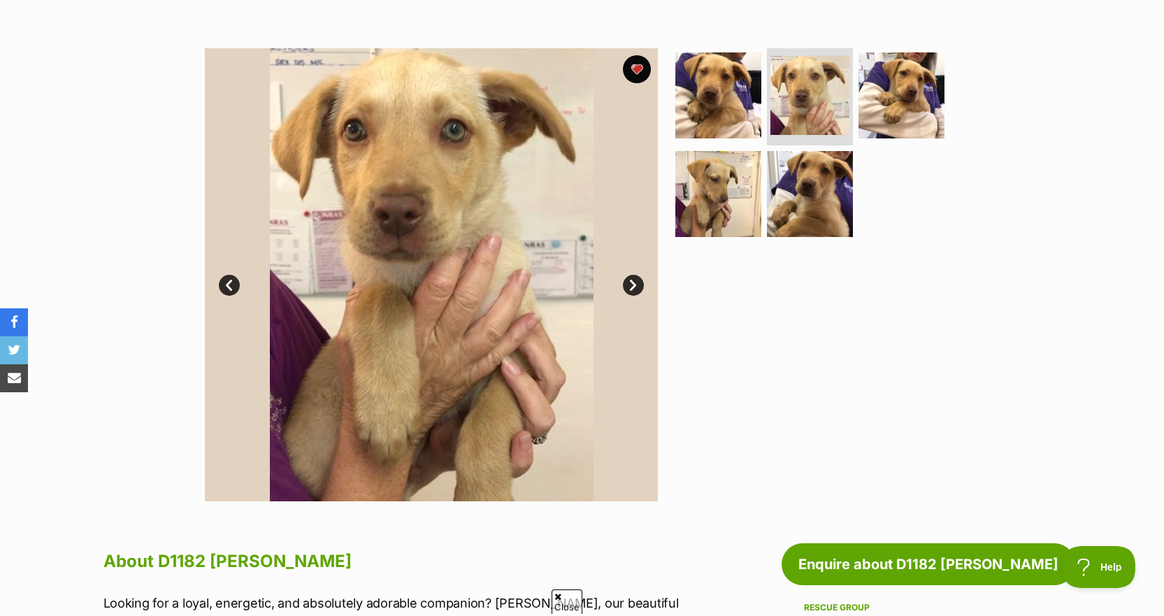
scroll to position [0, 0]
click at [629, 278] on link "Next" at bounding box center [633, 285] width 21 height 21
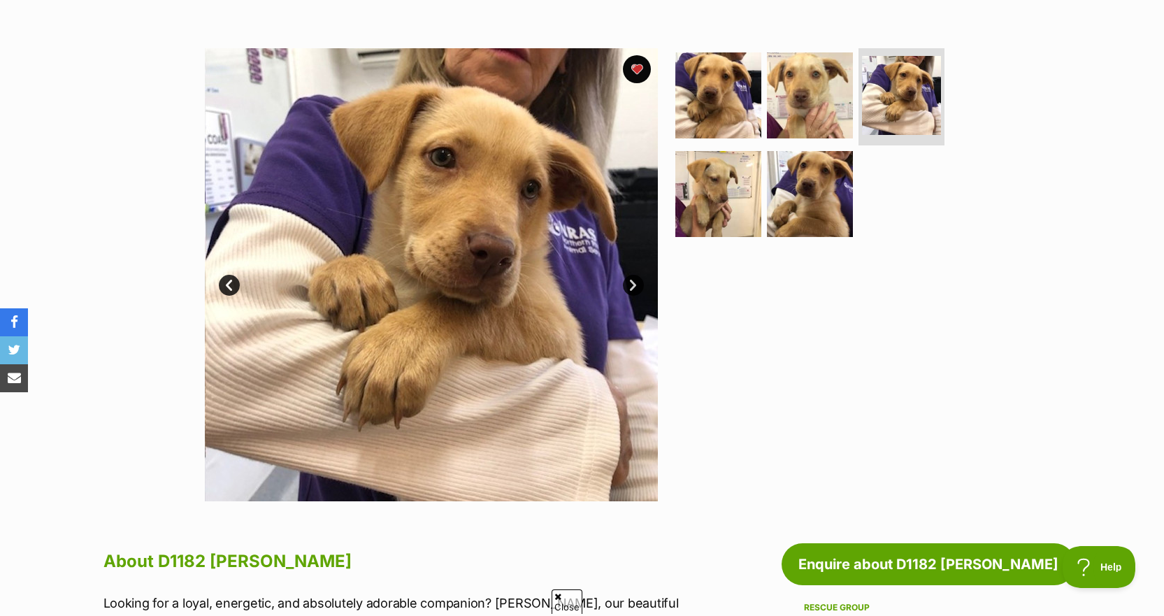
click at [629, 278] on link "Next" at bounding box center [633, 285] width 21 height 21
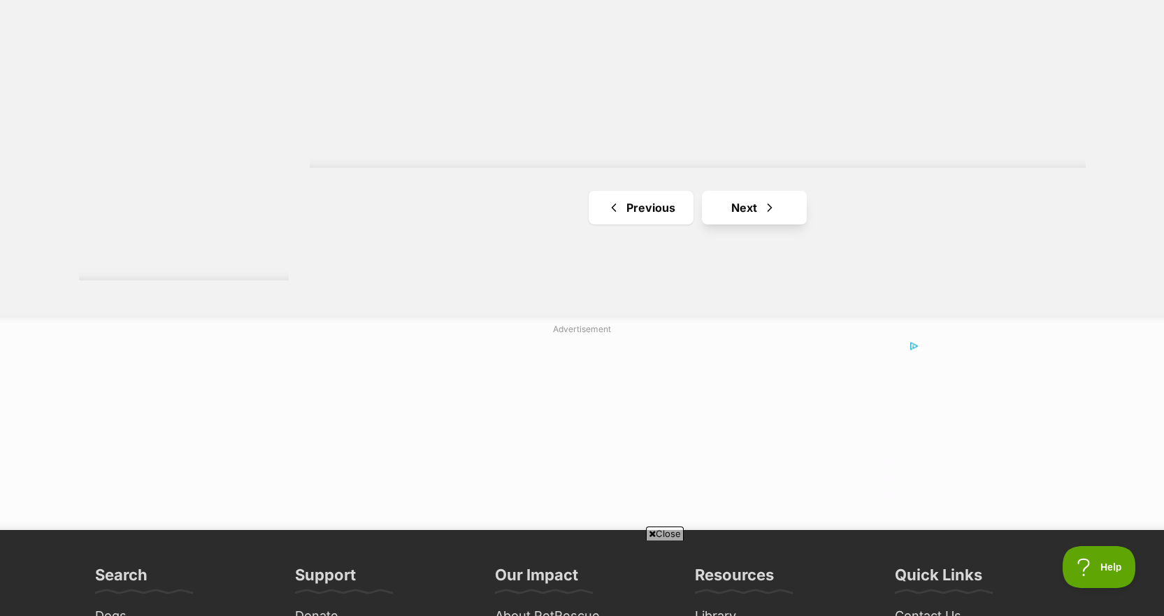
scroll to position [2630, 0]
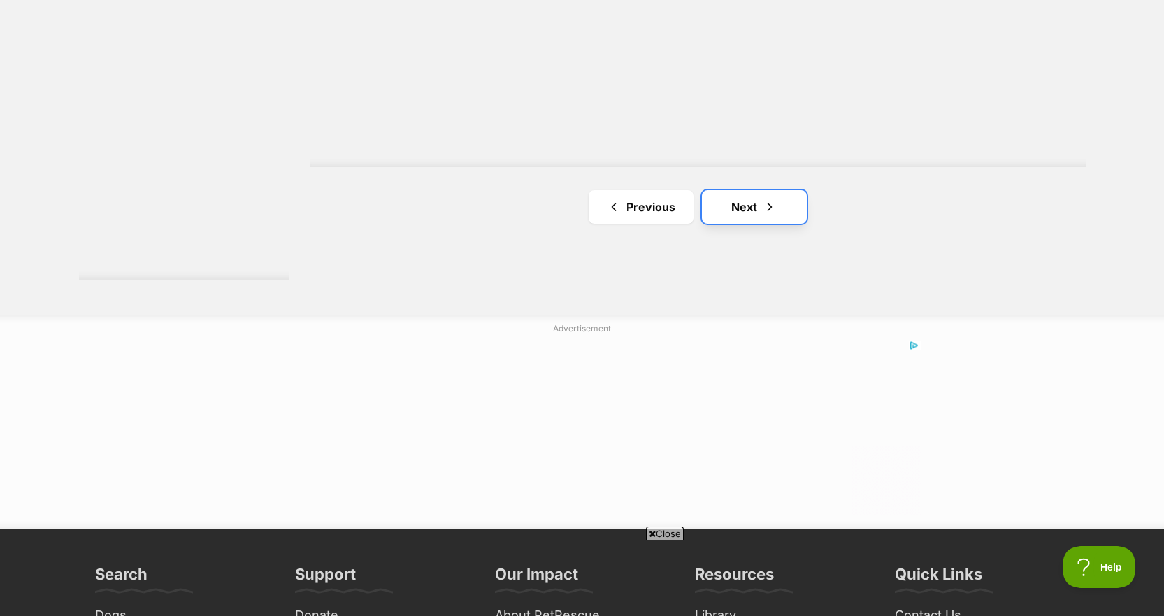
click at [744, 190] on link "Next" at bounding box center [754, 207] width 105 height 34
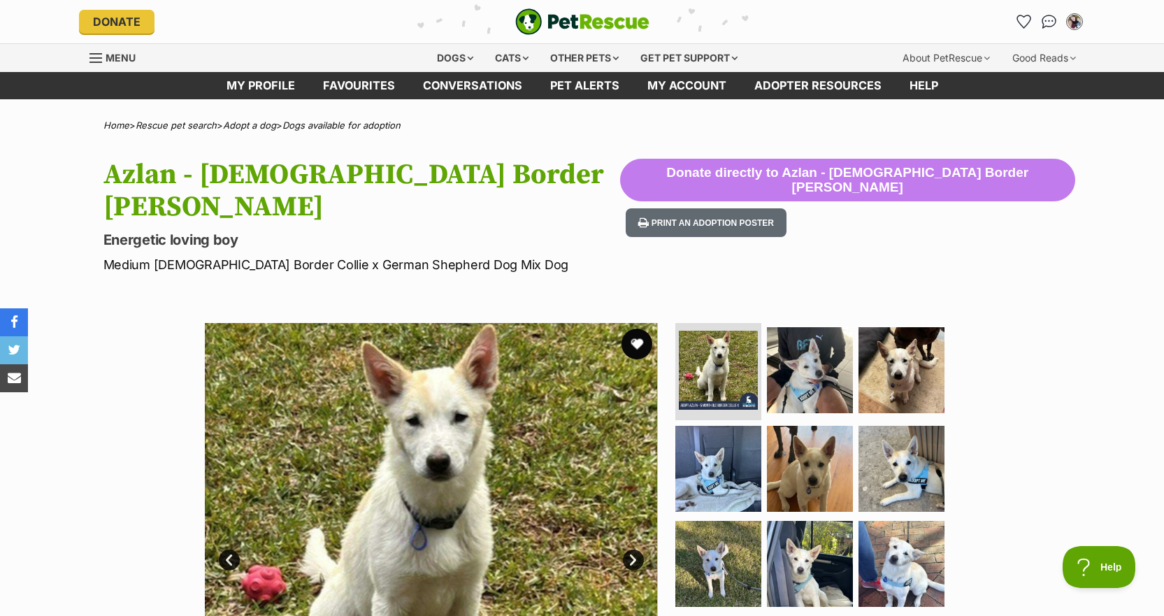
click at [639, 345] on button "favourite" at bounding box center [637, 344] width 31 height 31
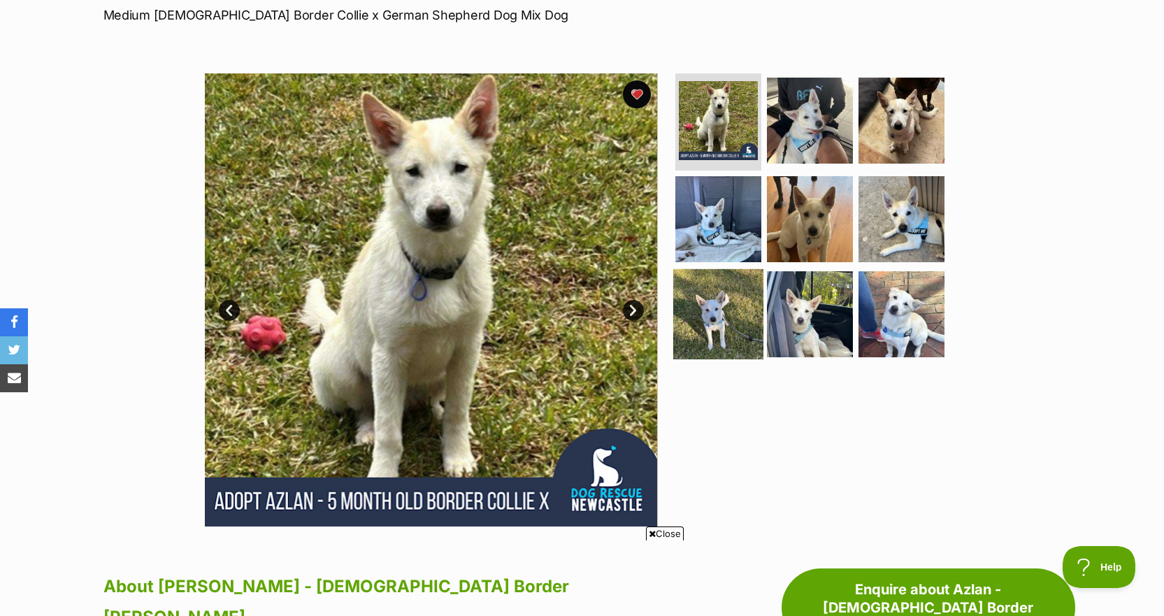
scroll to position [250, 0]
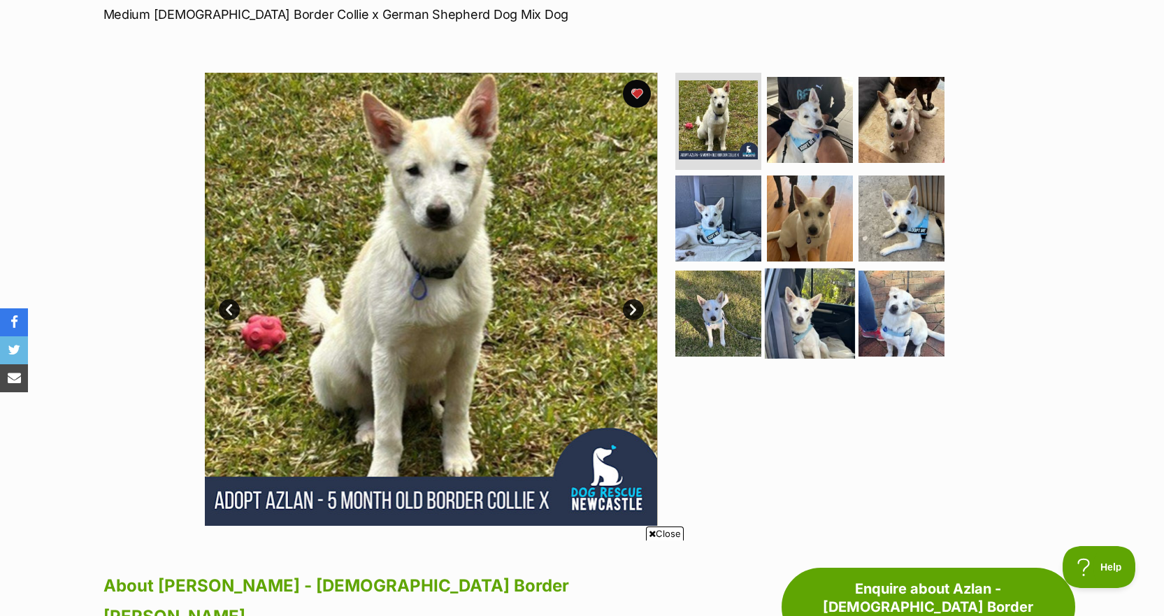
click at [796, 334] on img at bounding box center [810, 314] width 90 height 90
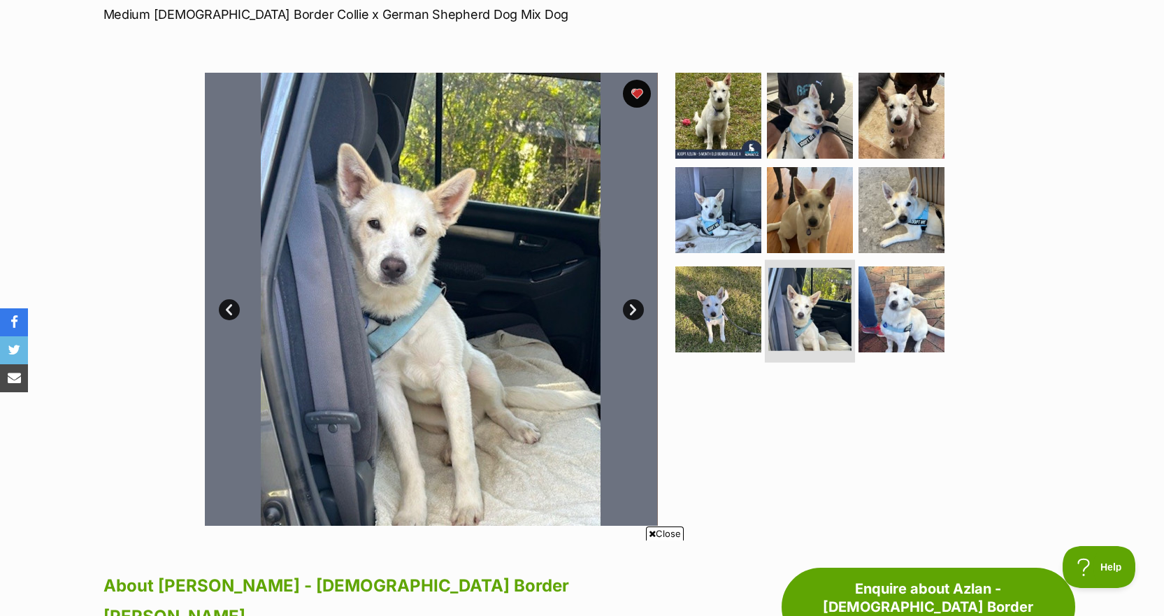
scroll to position [0, 0]
click at [636, 312] on link "Next" at bounding box center [633, 309] width 21 height 21
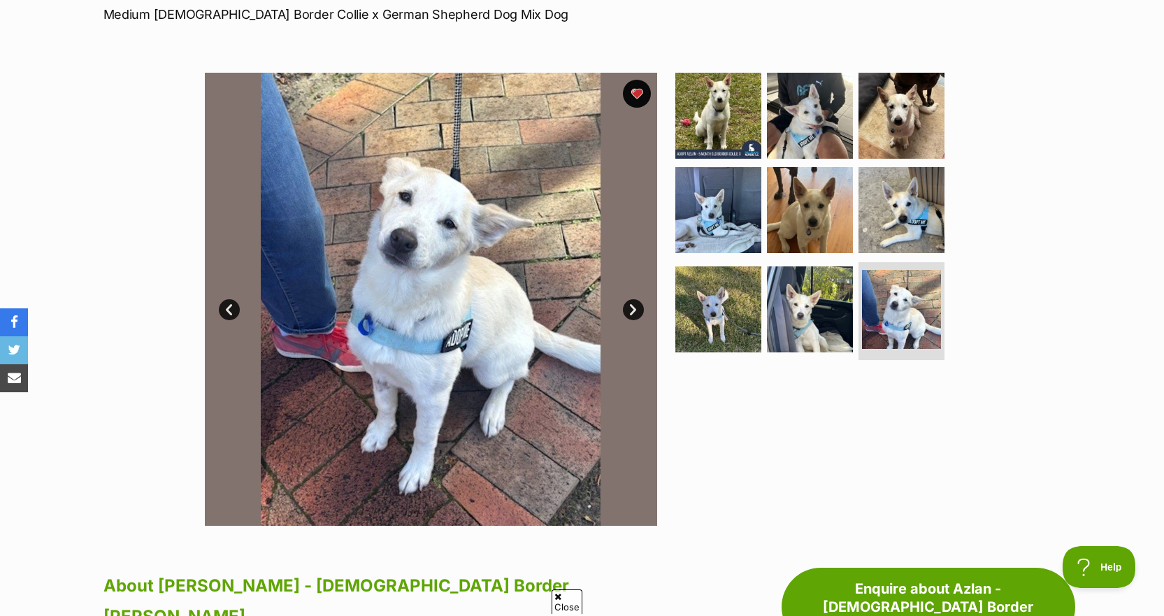
click at [636, 312] on link "Next" at bounding box center [633, 309] width 21 height 21
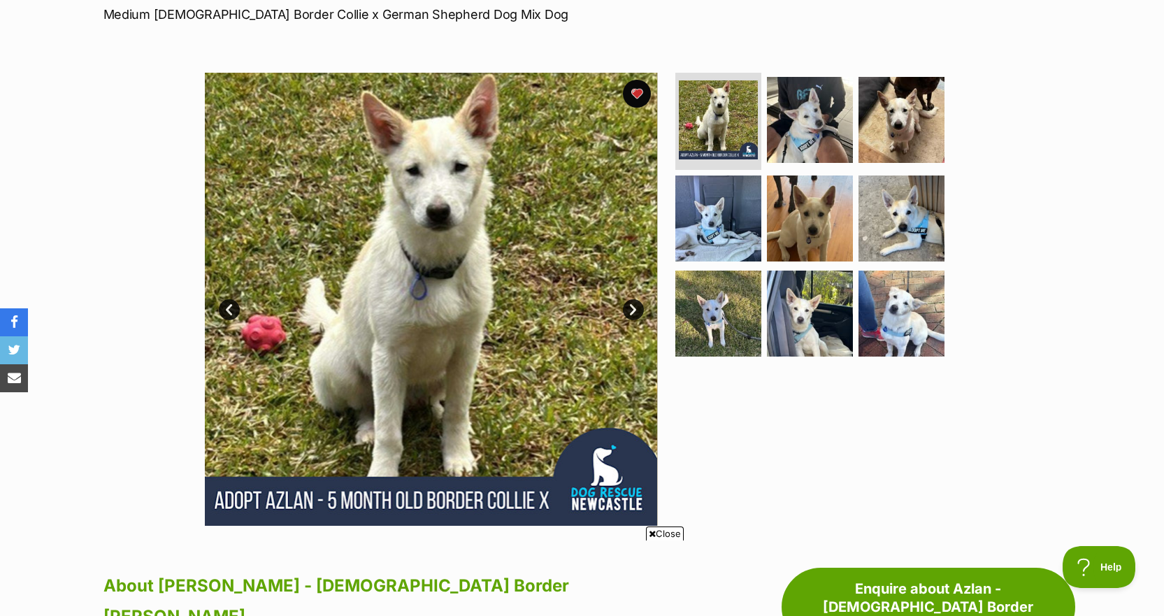
click at [636, 312] on link "Next" at bounding box center [633, 309] width 21 height 21
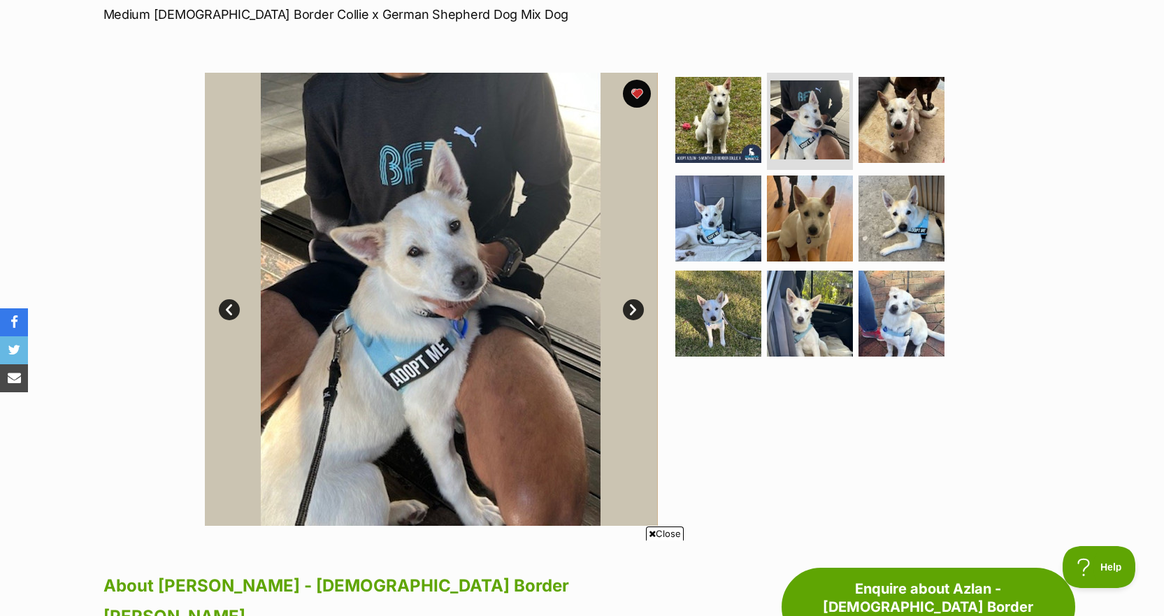
click at [636, 312] on link "Next" at bounding box center [633, 309] width 21 height 21
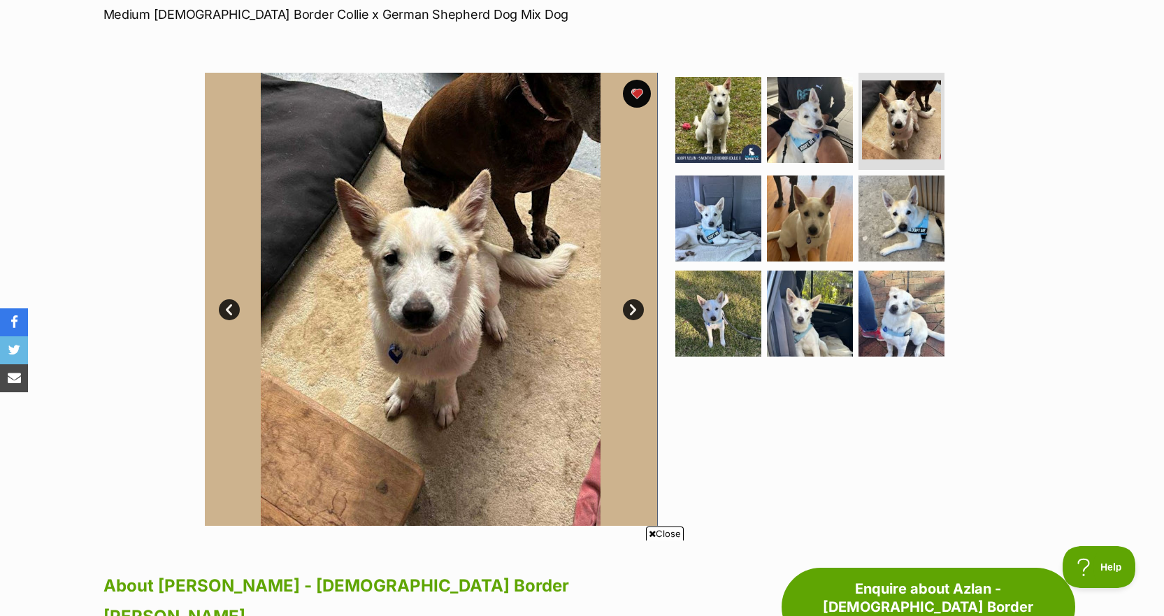
click at [636, 312] on link "Next" at bounding box center [633, 309] width 21 height 21
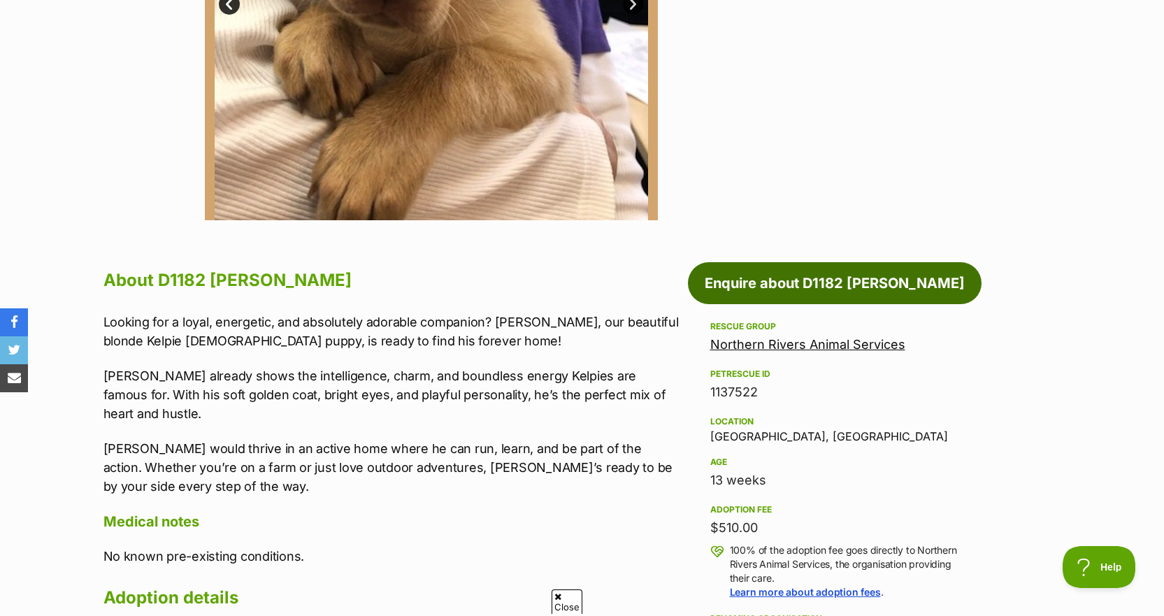
click at [767, 276] on link "Enquire about D1182 [PERSON_NAME]" at bounding box center [835, 283] width 294 height 42
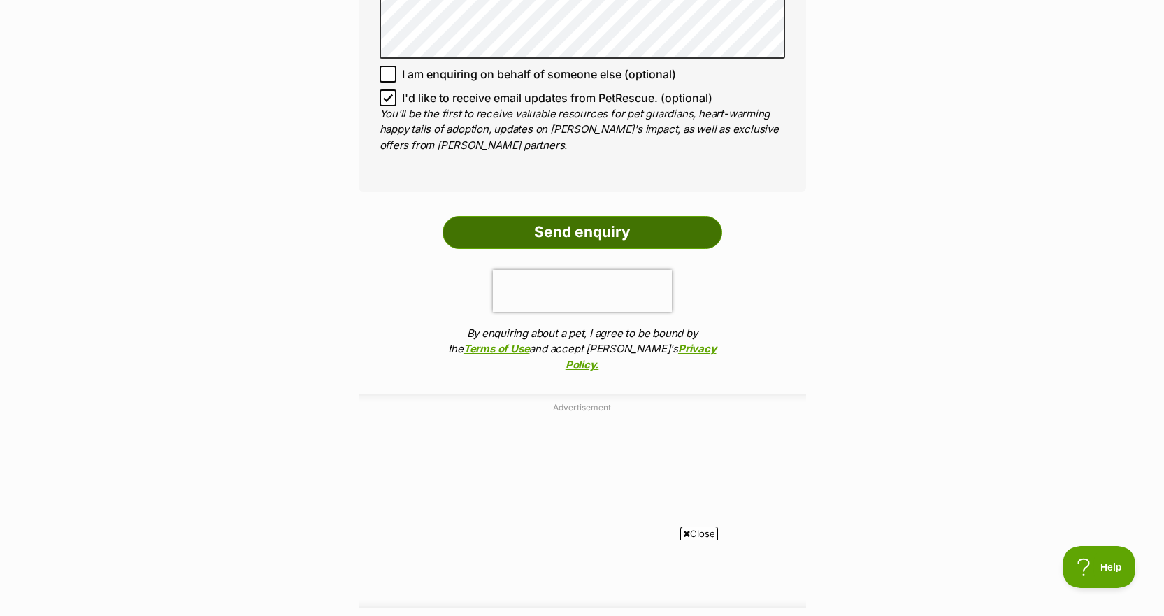
scroll to position [1333, 0]
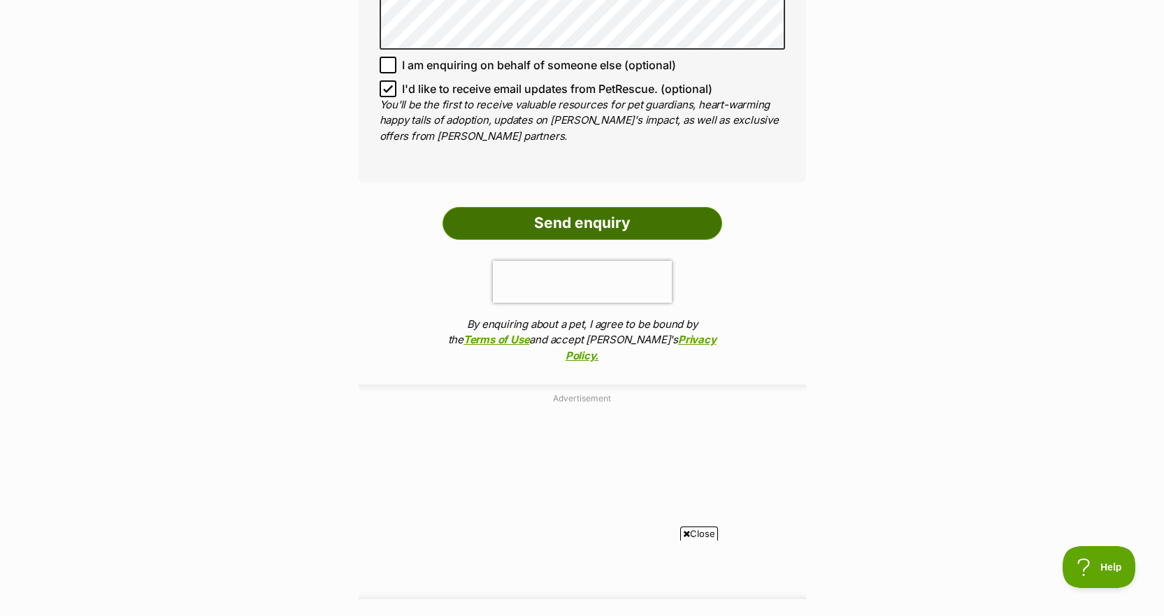
click at [627, 207] on input "Send enquiry" at bounding box center [583, 223] width 280 height 32
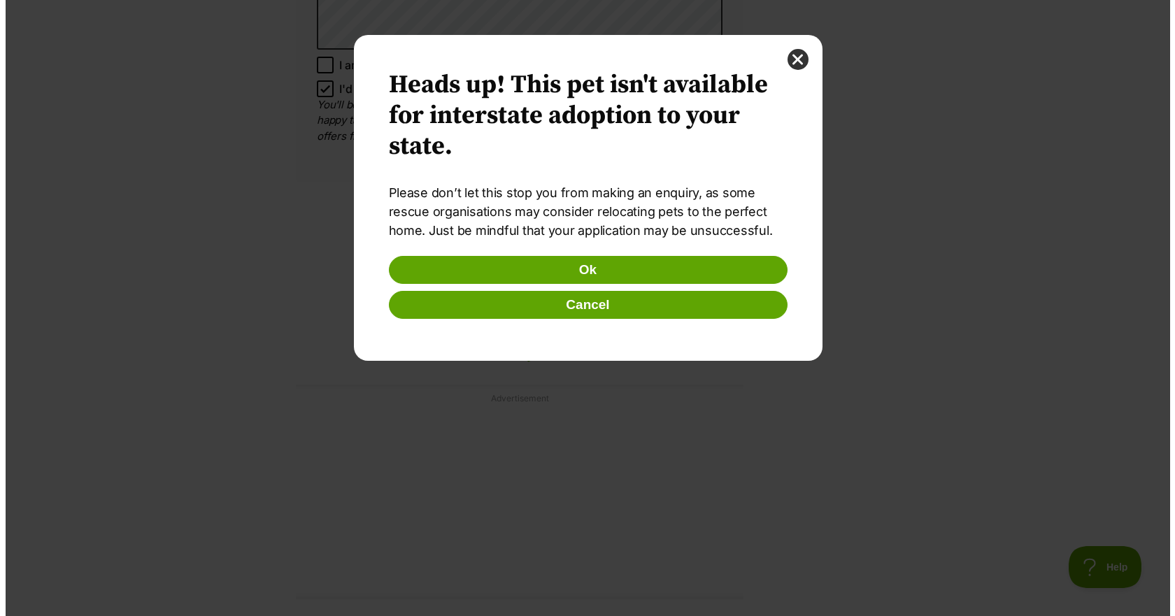
scroll to position [0, 0]
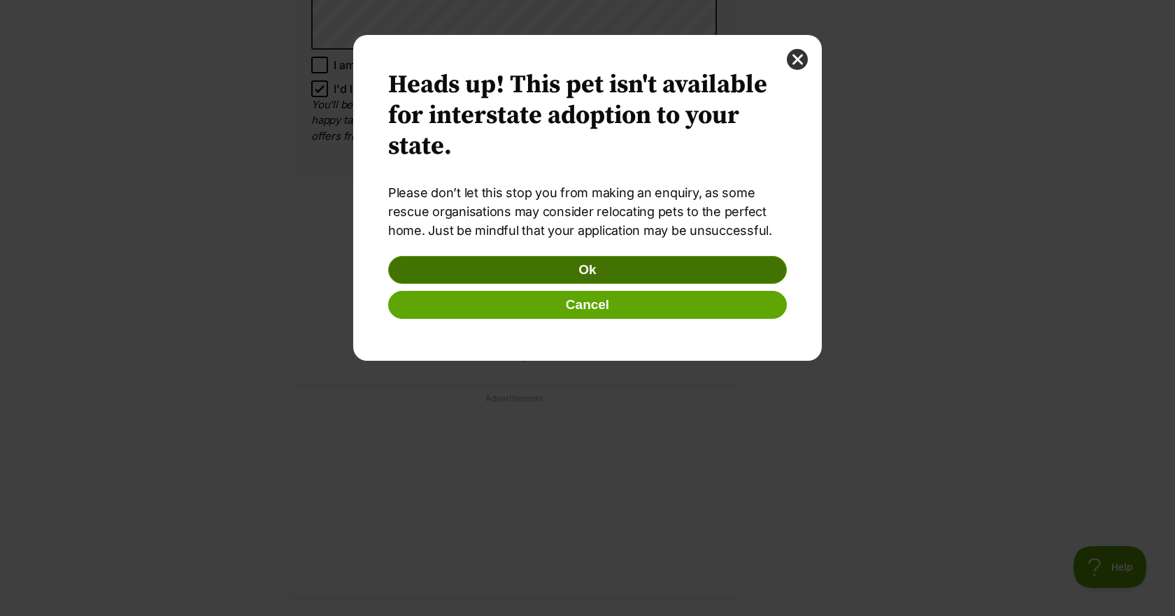
click at [531, 273] on button "Ok" at bounding box center [587, 270] width 399 height 28
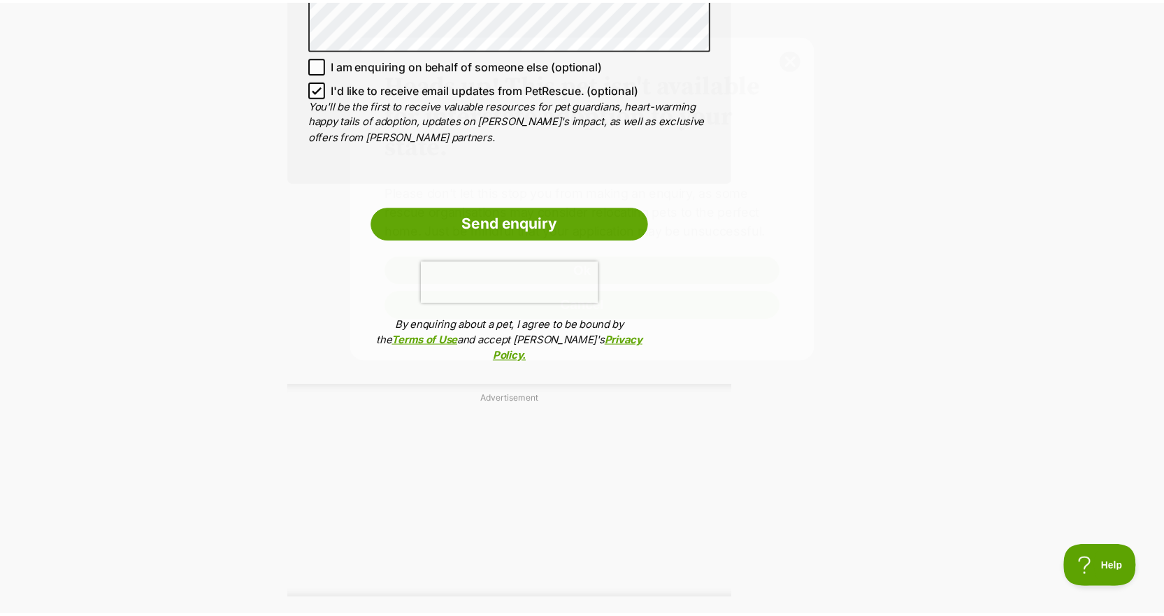
scroll to position [1333, 0]
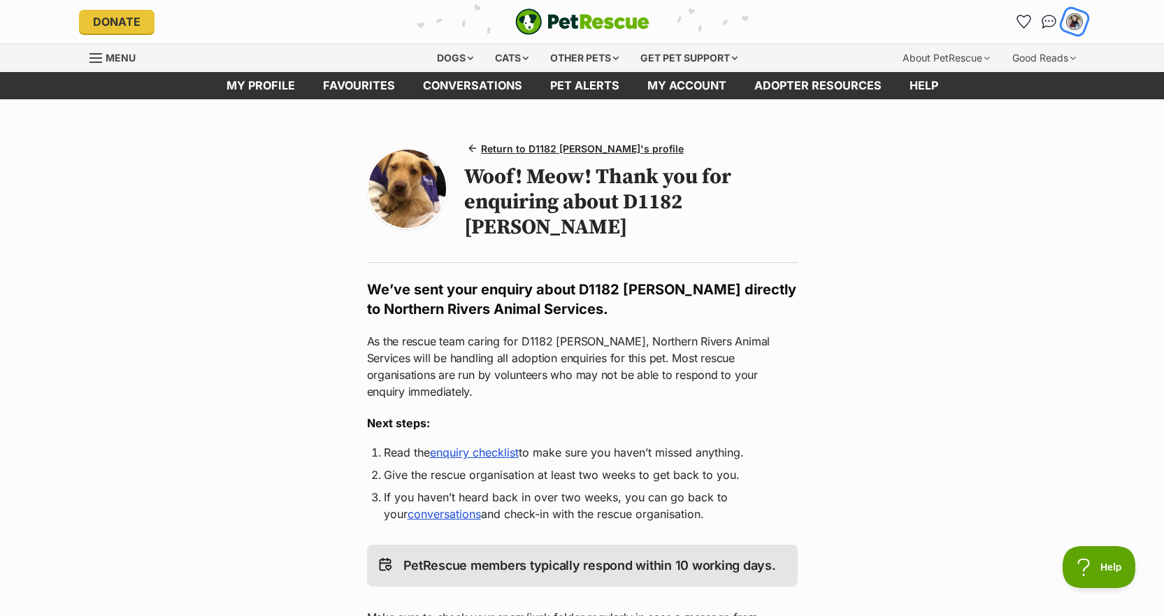
click at [1083, 27] on button "My account" at bounding box center [1074, 21] width 29 height 29
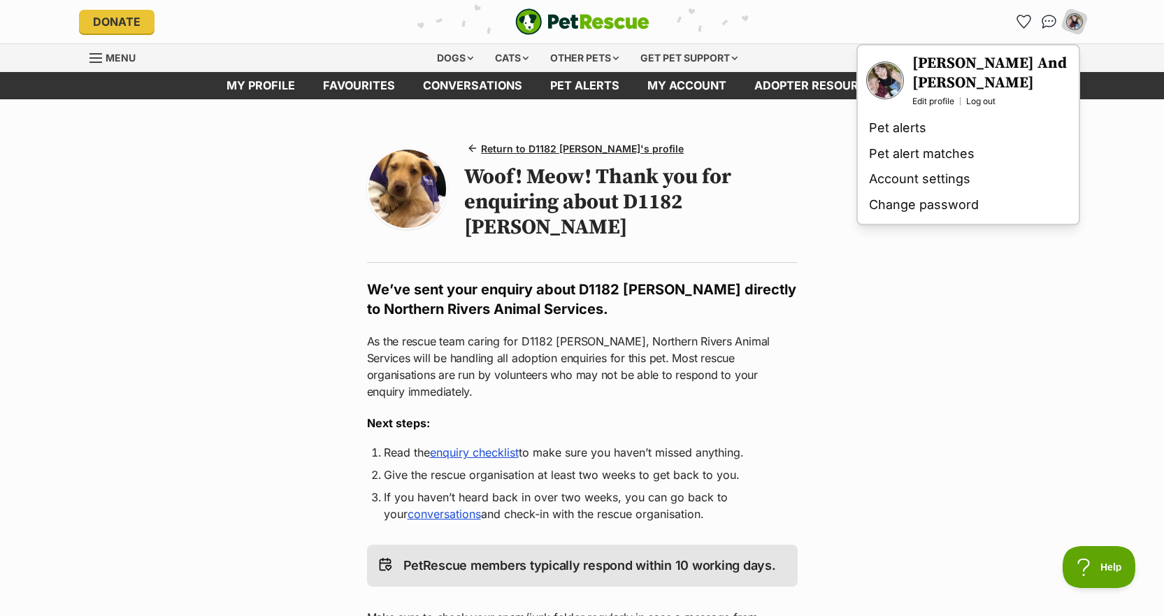
click at [892, 77] on img "Your profile" at bounding box center [885, 80] width 35 height 35
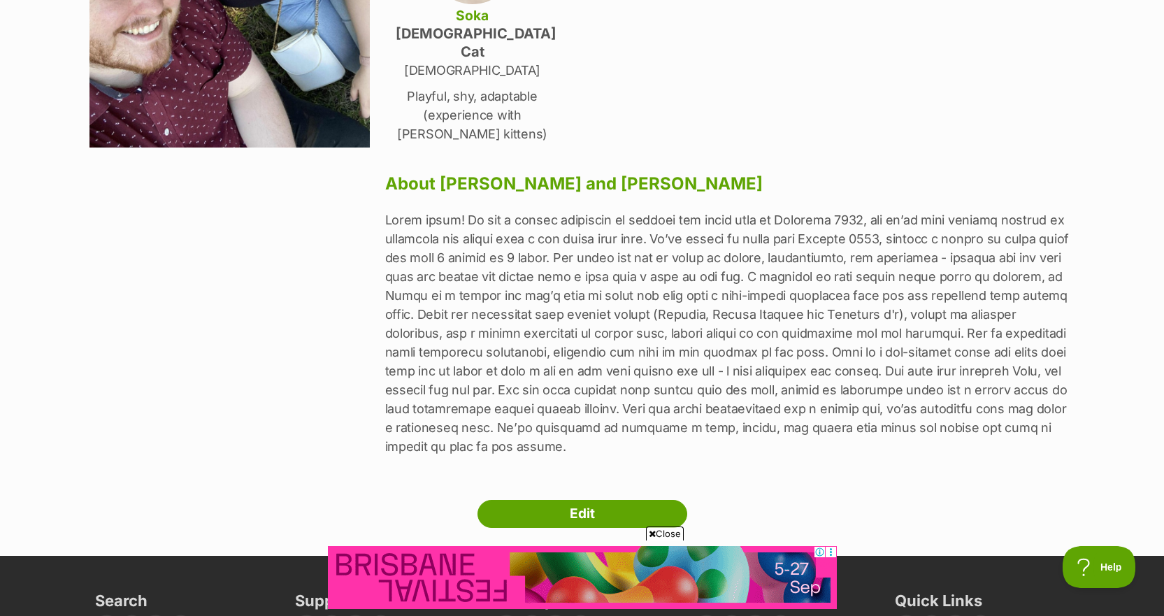
scroll to position [355, 0]
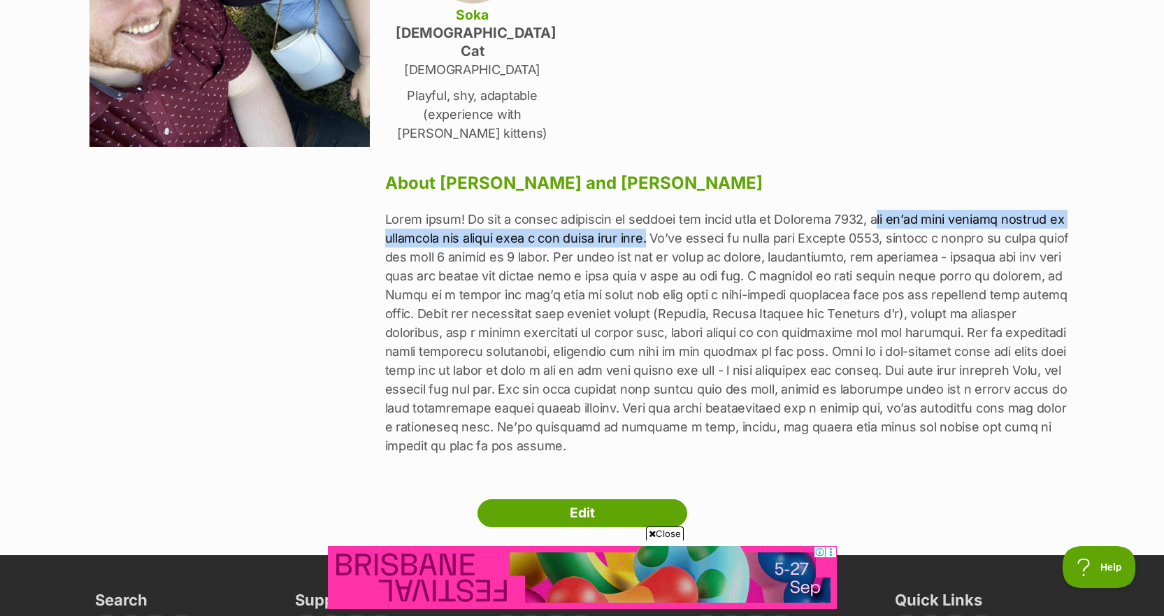
drag, startPoint x: 880, startPoint y: 204, endPoint x: 652, endPoint y: 217, distance: 228.4
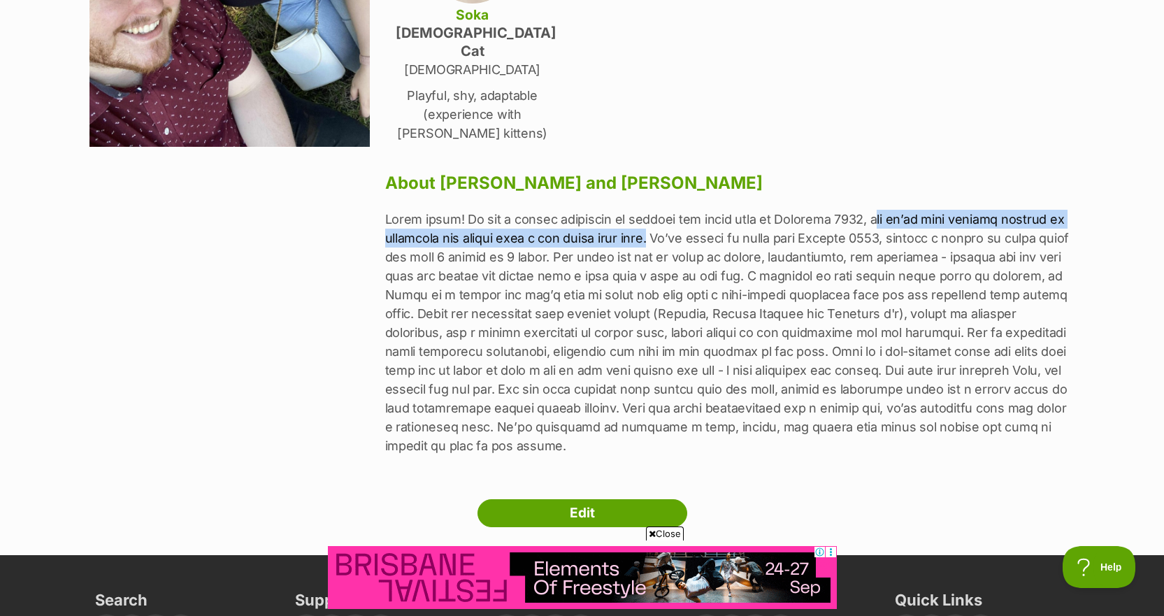
click at [652, 217] on p at bounding box center [730, 332] width 690 height 245
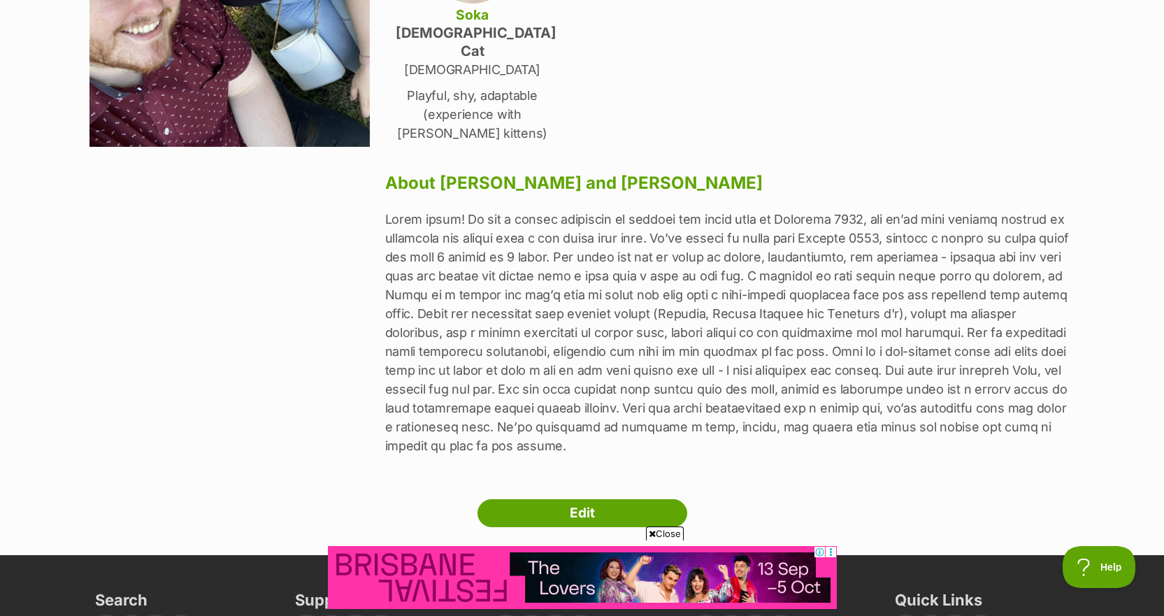
click at [721, 211] on p at bounding box center [730, 332] width 690 height 245
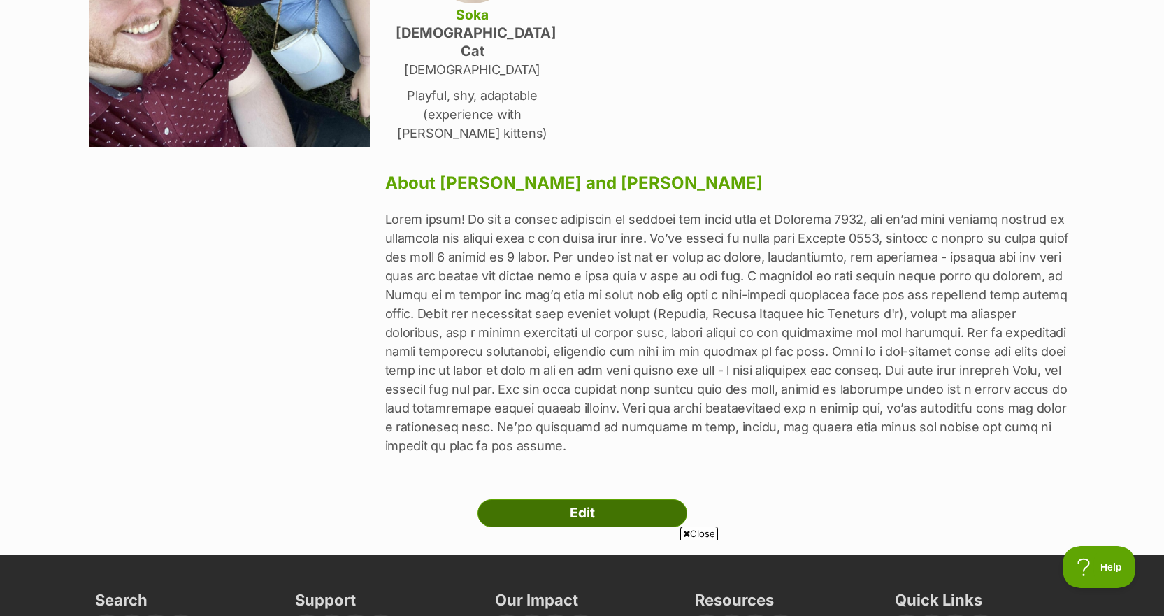
click at [606, 499] on link "Edit" at bounding box center [583, 513] width 210 height 28
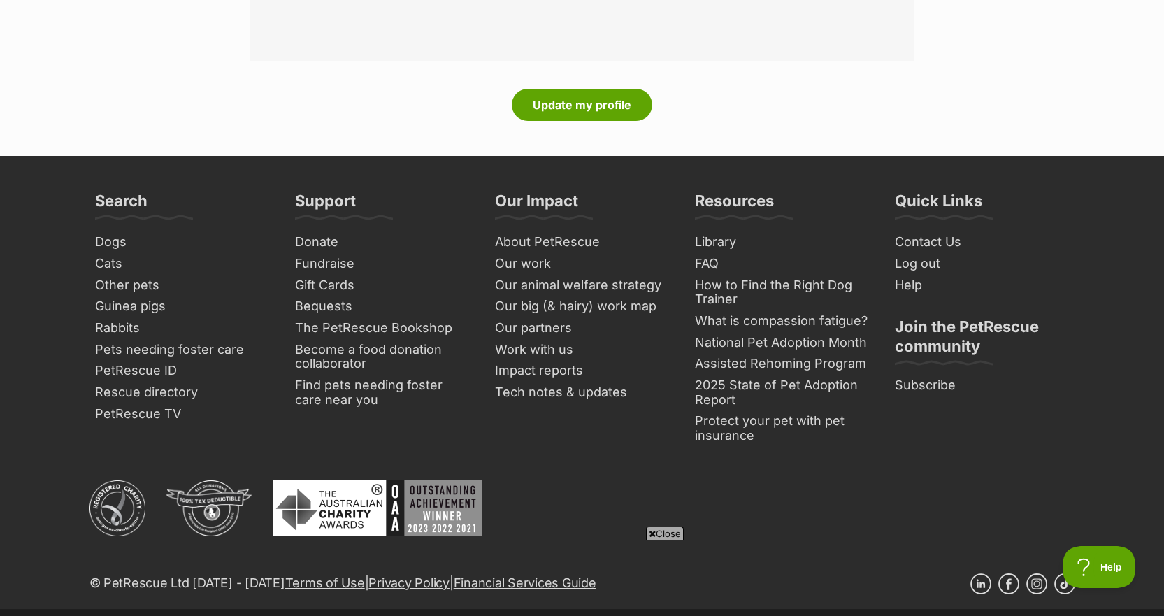
scroll to position [2521, 0]
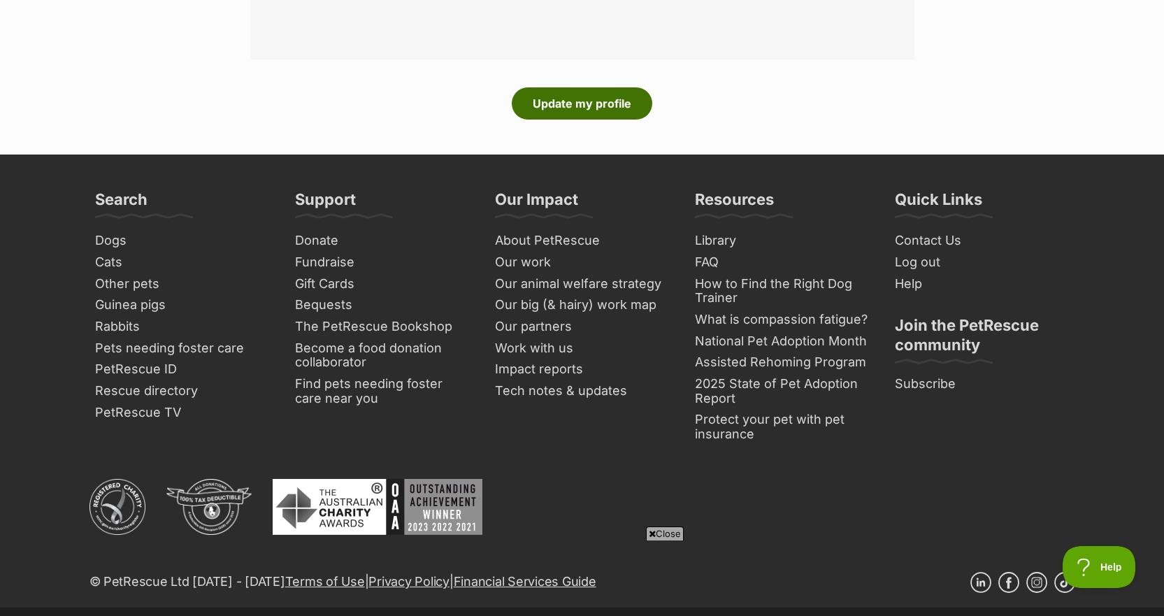
click at [543, 104] on button "Update my profile" at bounding box center [582, 103] width 141 height 32
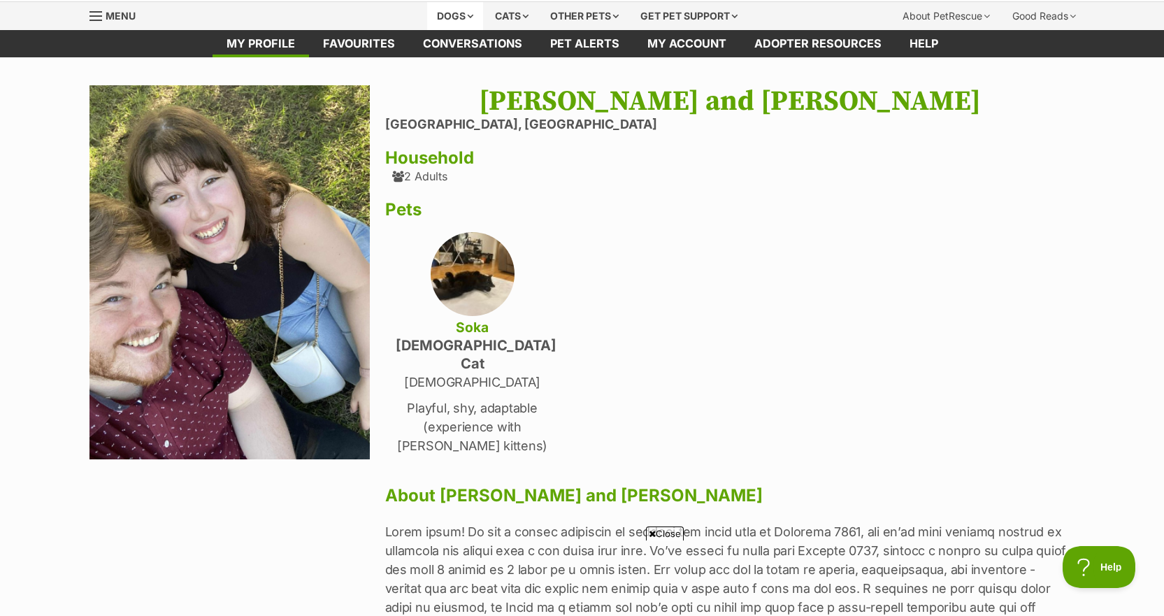
click at [459, 13] on div "Dogs" at bounding box center [455, 16] width 56 height 28
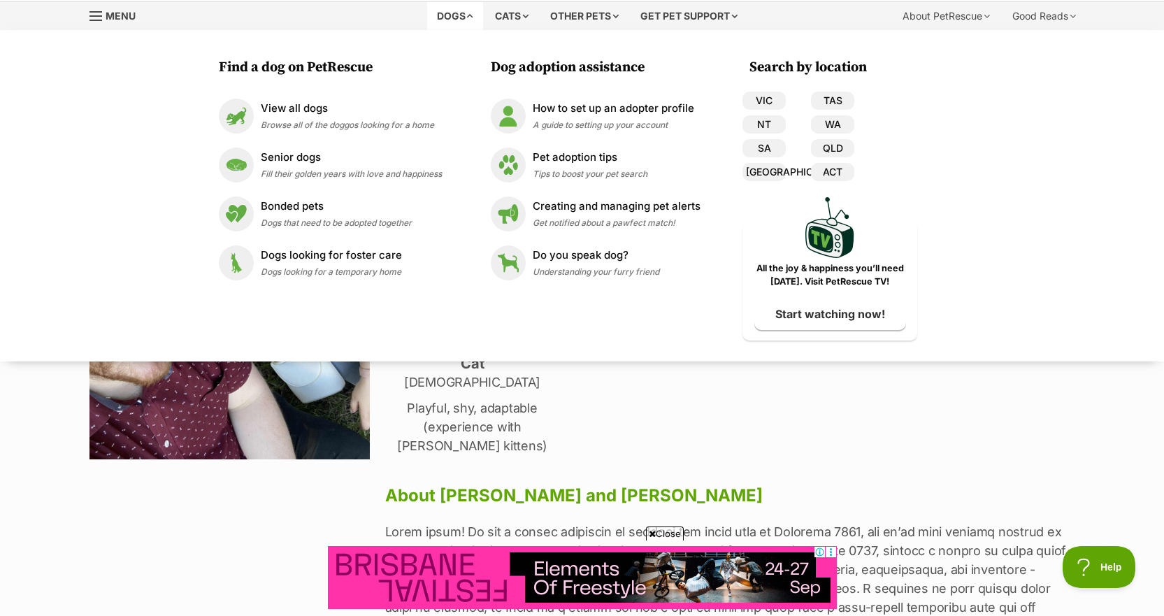
click at [461, 418] on p "Playful, shy, adaptable (experience with [PERSON_NAME] kittens)" at bounding box center [473, 427] width 154 height 57
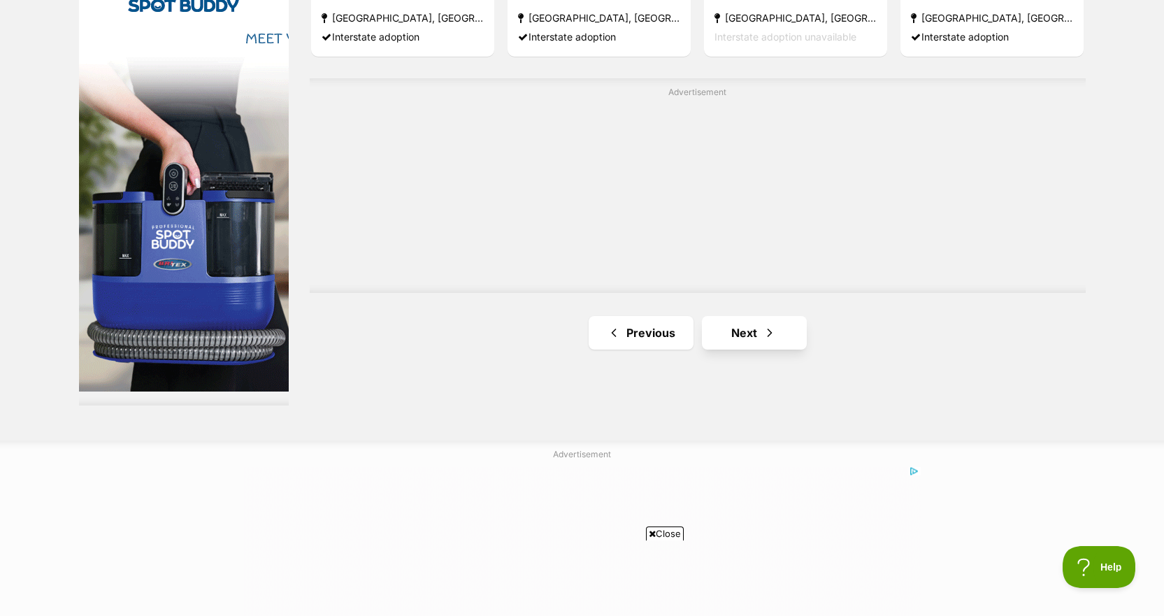
scroll to position [2505, 0]
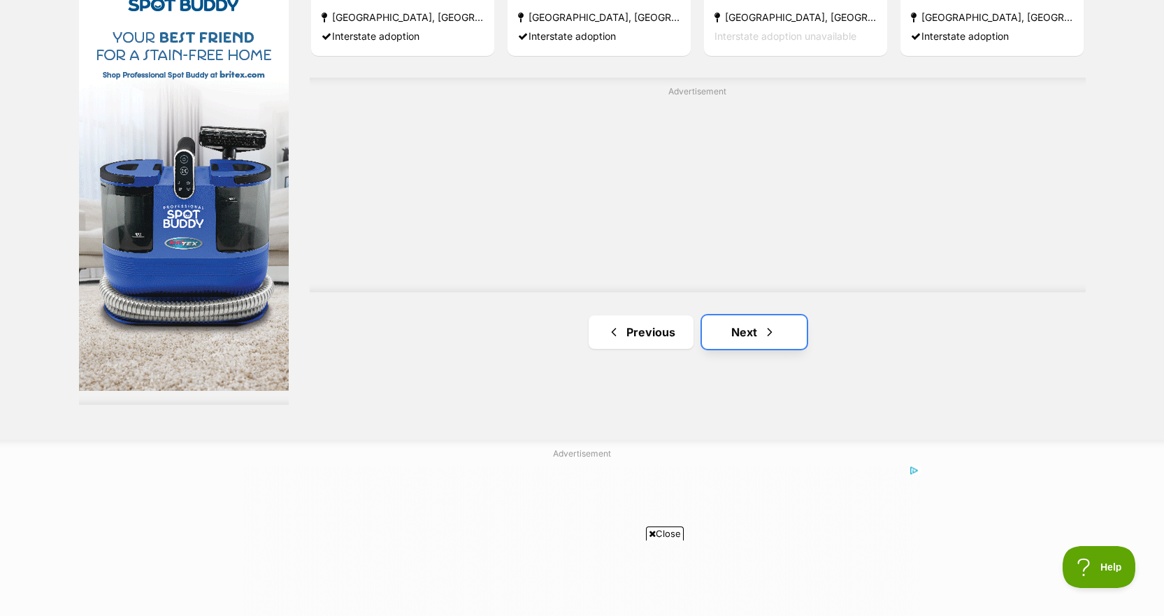
click at [743, 315] on link "Next" at bounding box center [754, 332] width 105 height 34
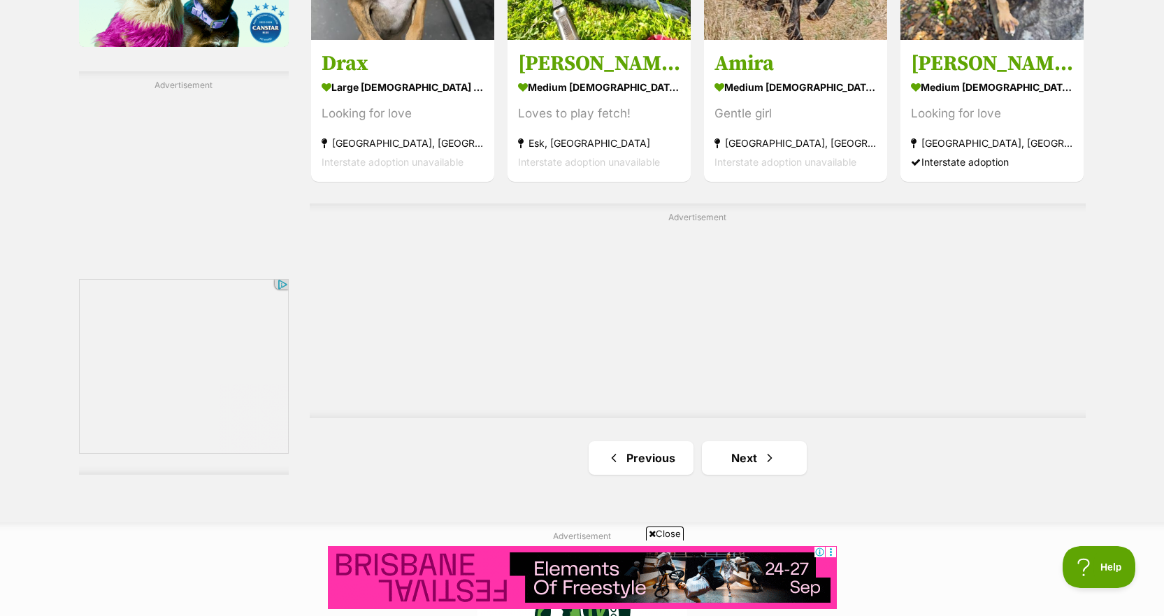
scroll to position [2402, 0]
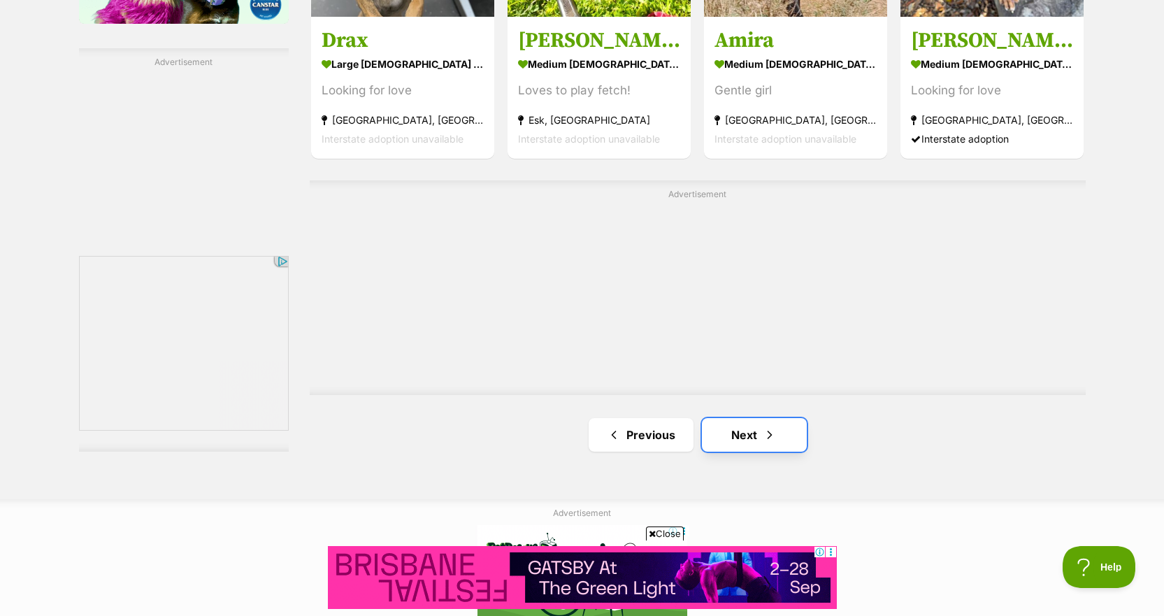
click at [738, 418] on link "Next" at bounding box center [754, 435] width 105 height 34
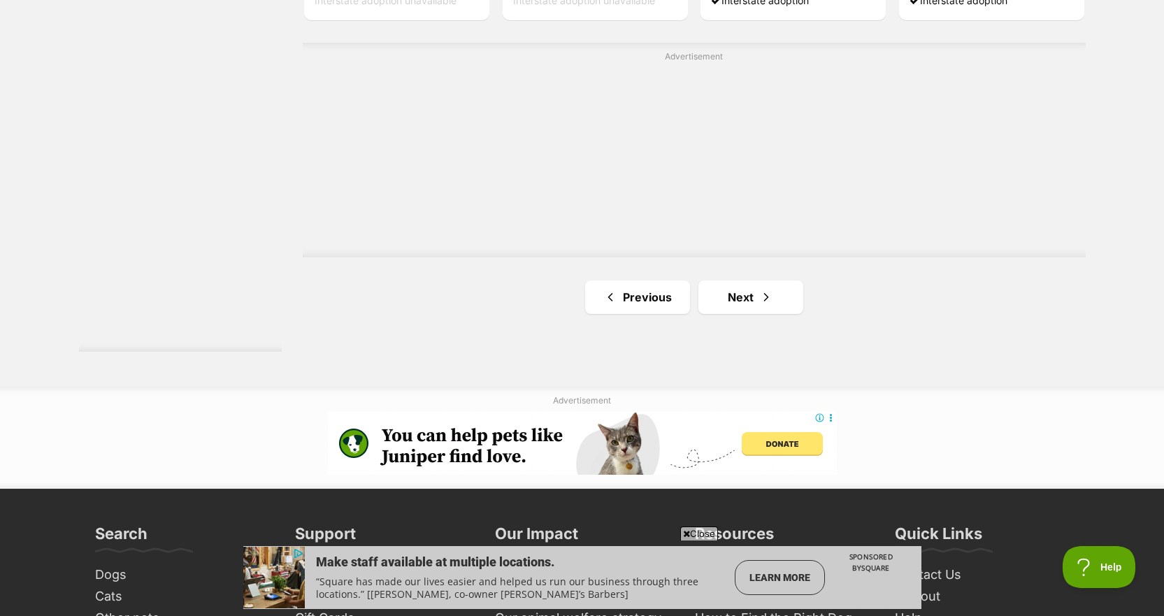
scroll to position [2550, 0]
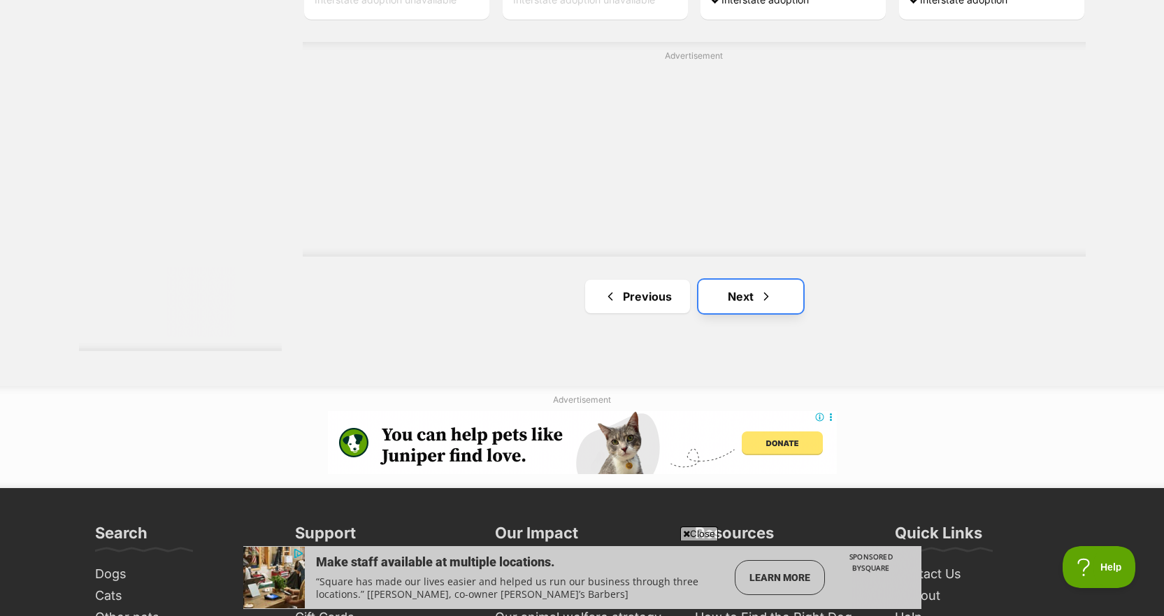
click at [748, 280] on link "Next" at bounding box center [751, 297] width 105 height 34
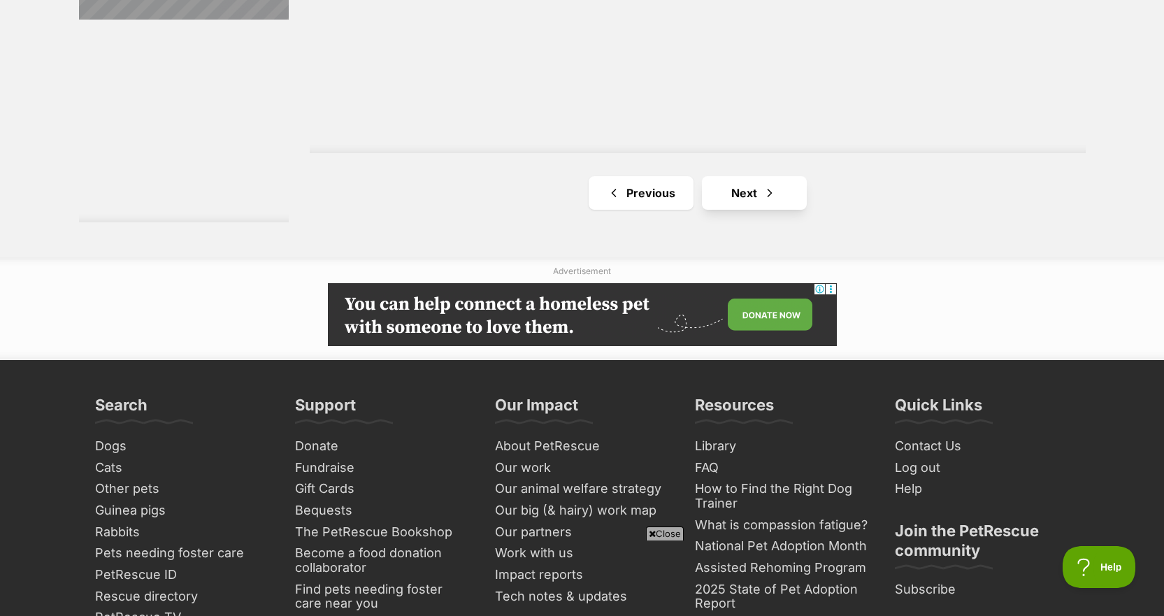
scroll to position [2645, 0]
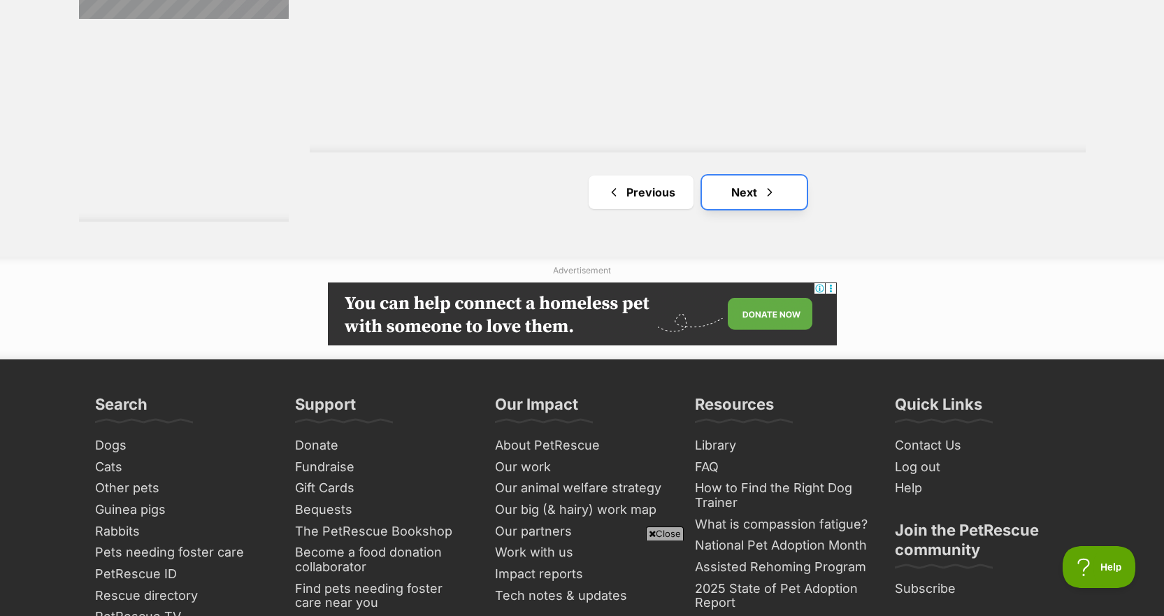
click at [744, 176] on link "Next" at bounding box center [754, 193] width 105 height 34
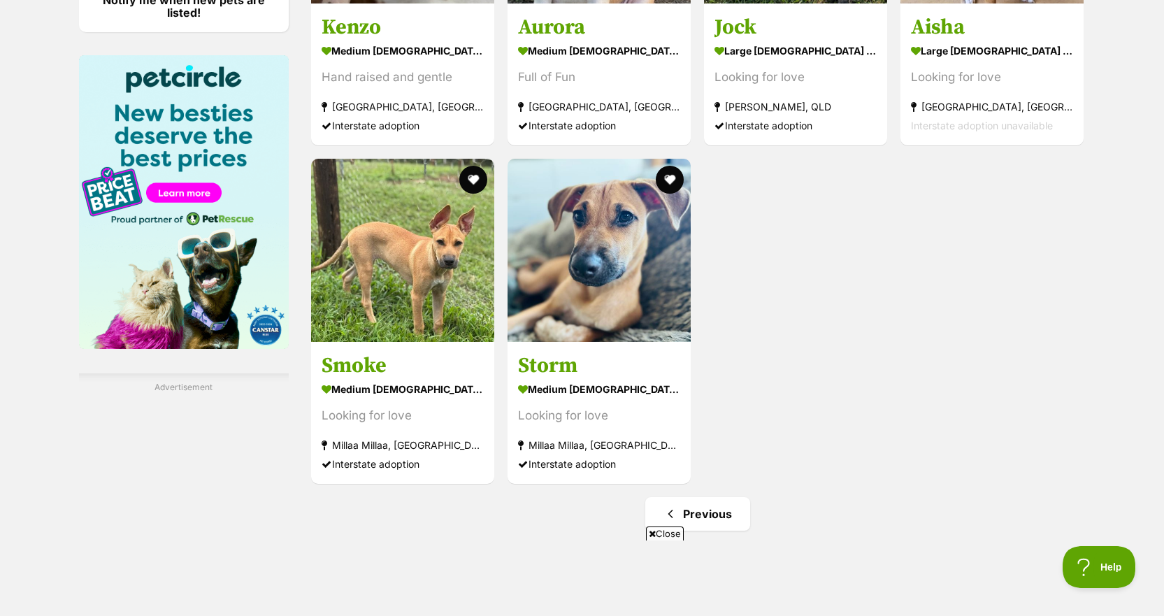
scroll to position [2202, 0]
